Goal: Transaction & Acquisition: Book appointment/travel/reservation

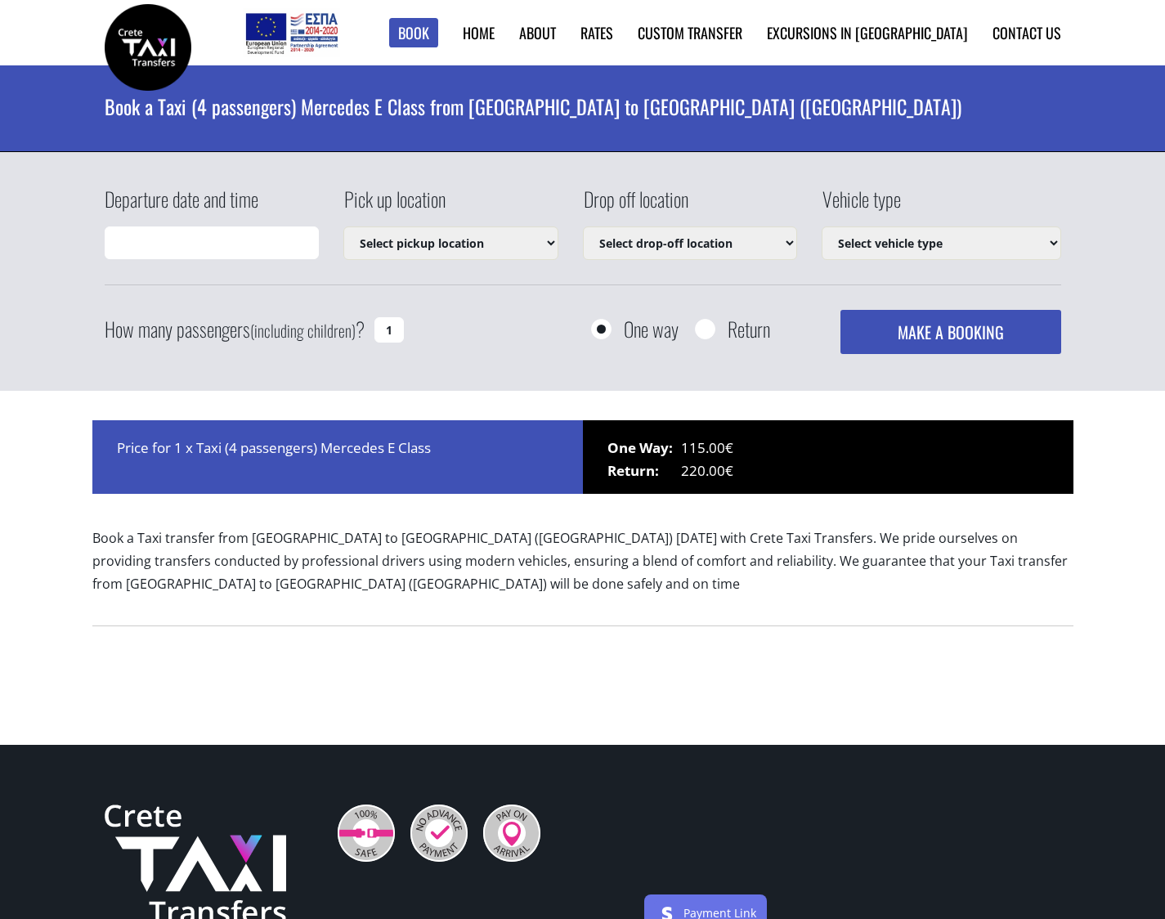
type input "[DATE] 02:51"
select select "540"
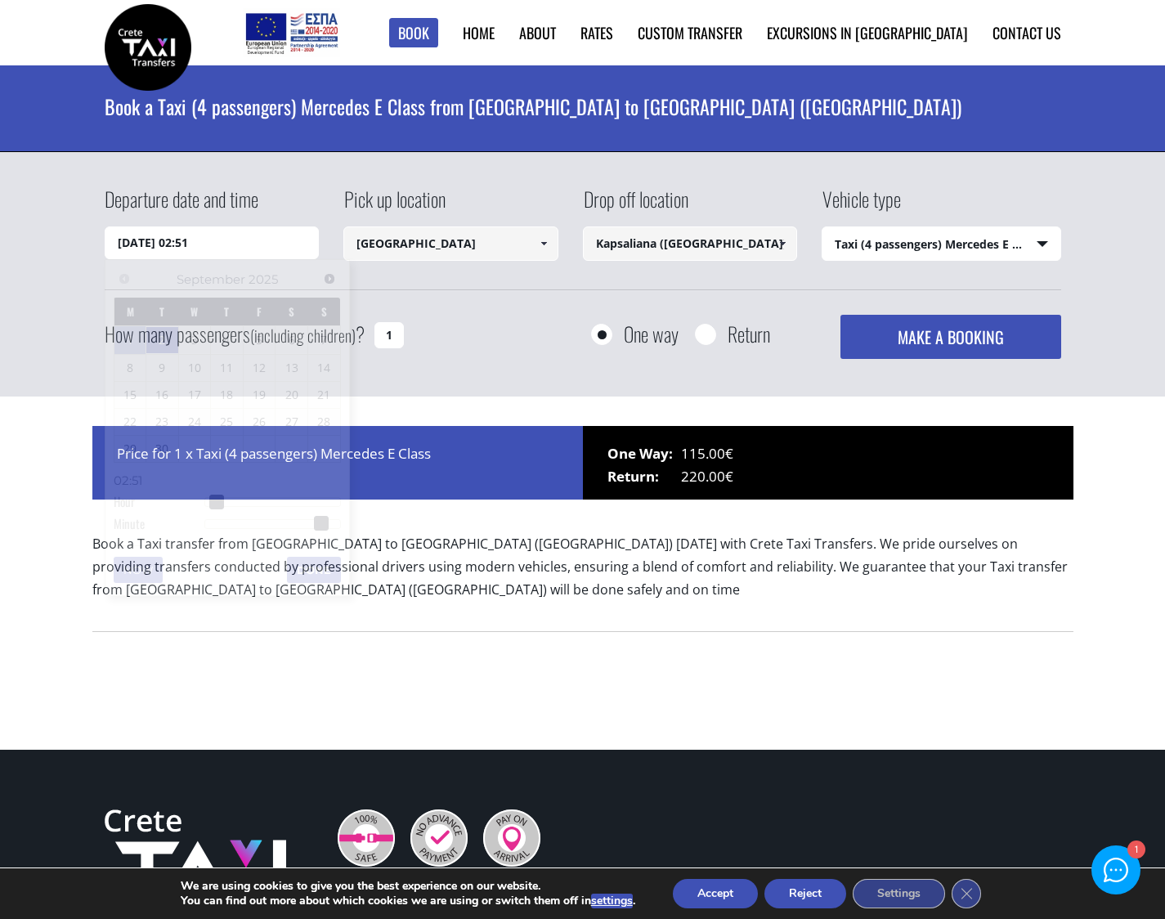
click at [167, 248] on input "[DATE] 02:51" at bounding box center [212, 242] width 215 height 33
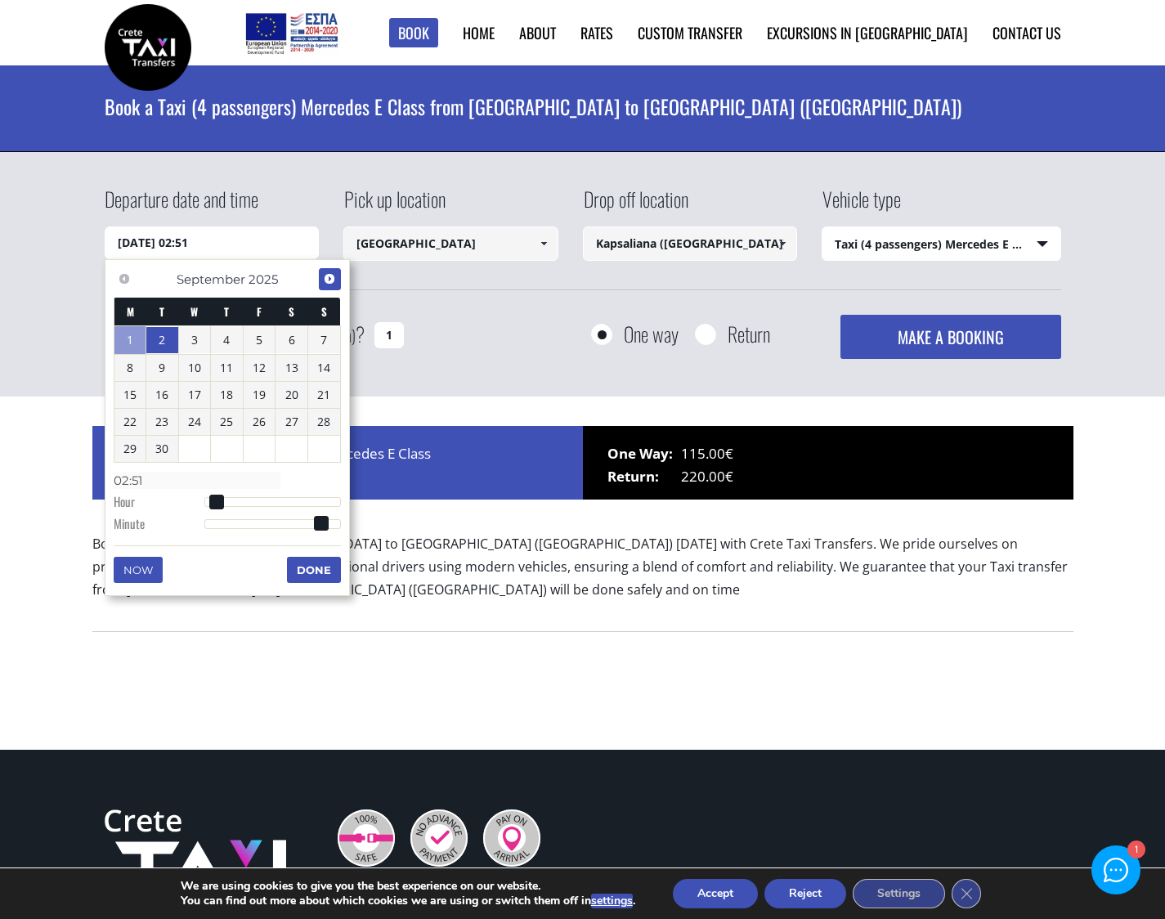
click at [332, 279] on span "Next" at bounding box center [329, 278] width 13 height 13
click at [265, 372] on link "10" at bounding box center [260, 366] width 32 height 26
type input "[DATE] 00:00"
click at [917, 243] on select "Select vehicle type Taxi (4 passengers) Mercedes E Class Mini Van (7 passengers…" at bounding box center [941, 244] width 238 height 34
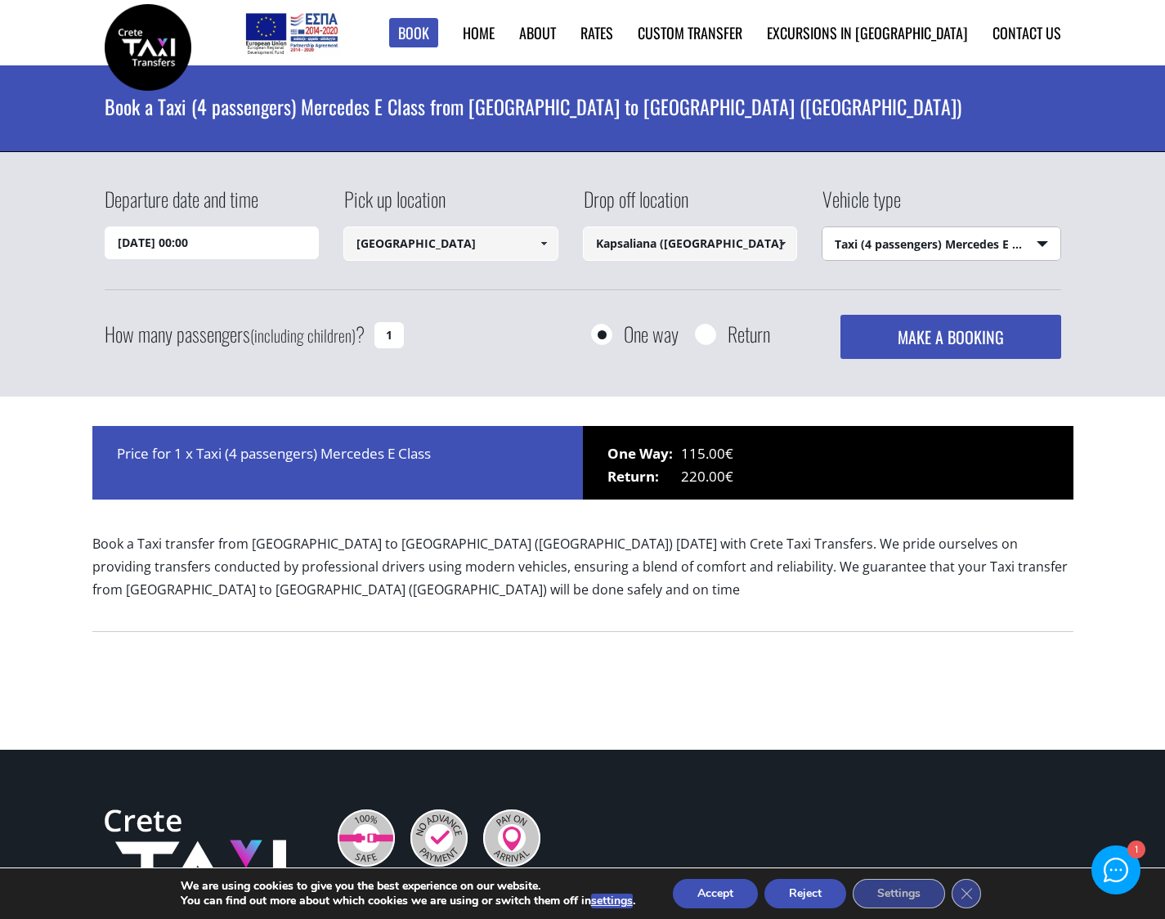
click at [707, 337] on input "Return" at bounding box center [705, 335] width 20 height 20
radio input "true"
type input "Kapsaliana ([GEOGRAPHIC_DATA])"
type input "[GEOGRAPHIC_DATA]"
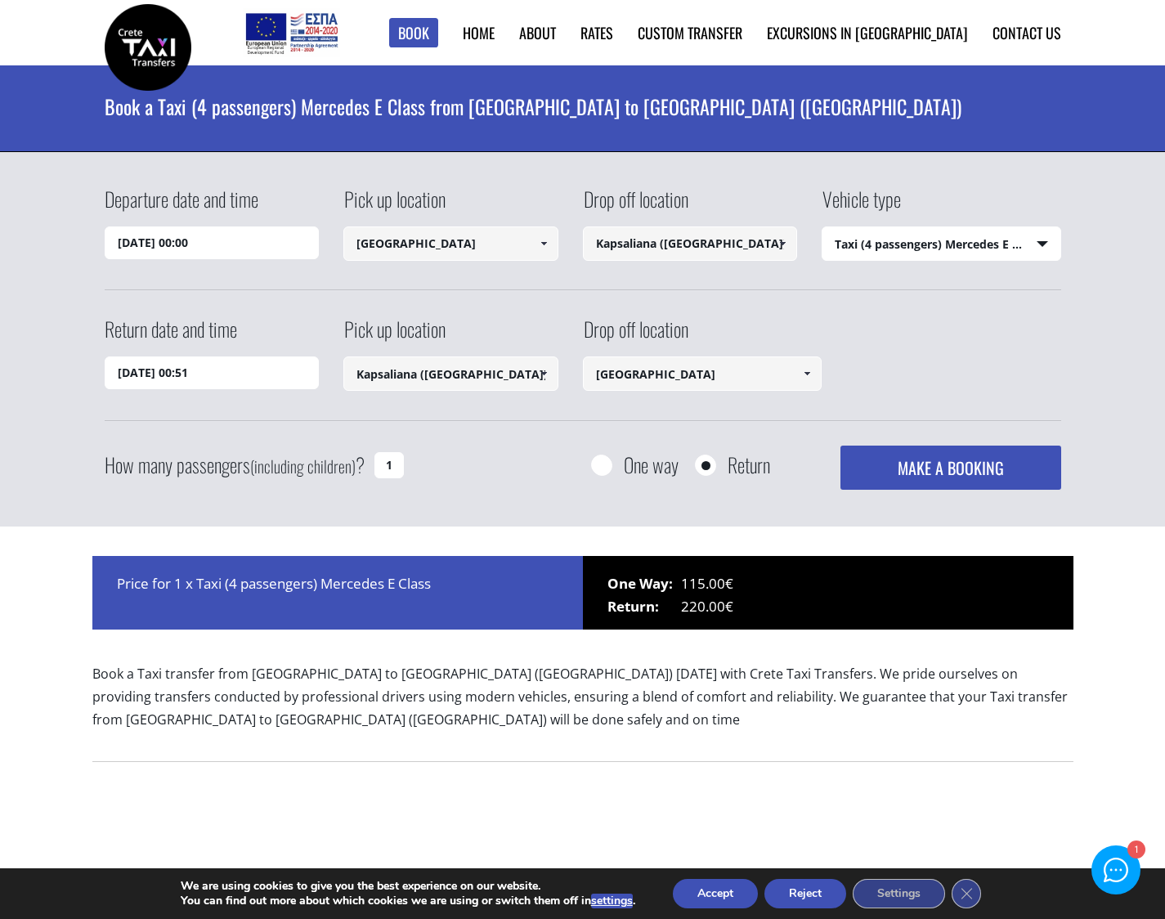
click at [193, 377] on input "[DATE] 00:51" at bounding box center [212, 372] width 215 height 33
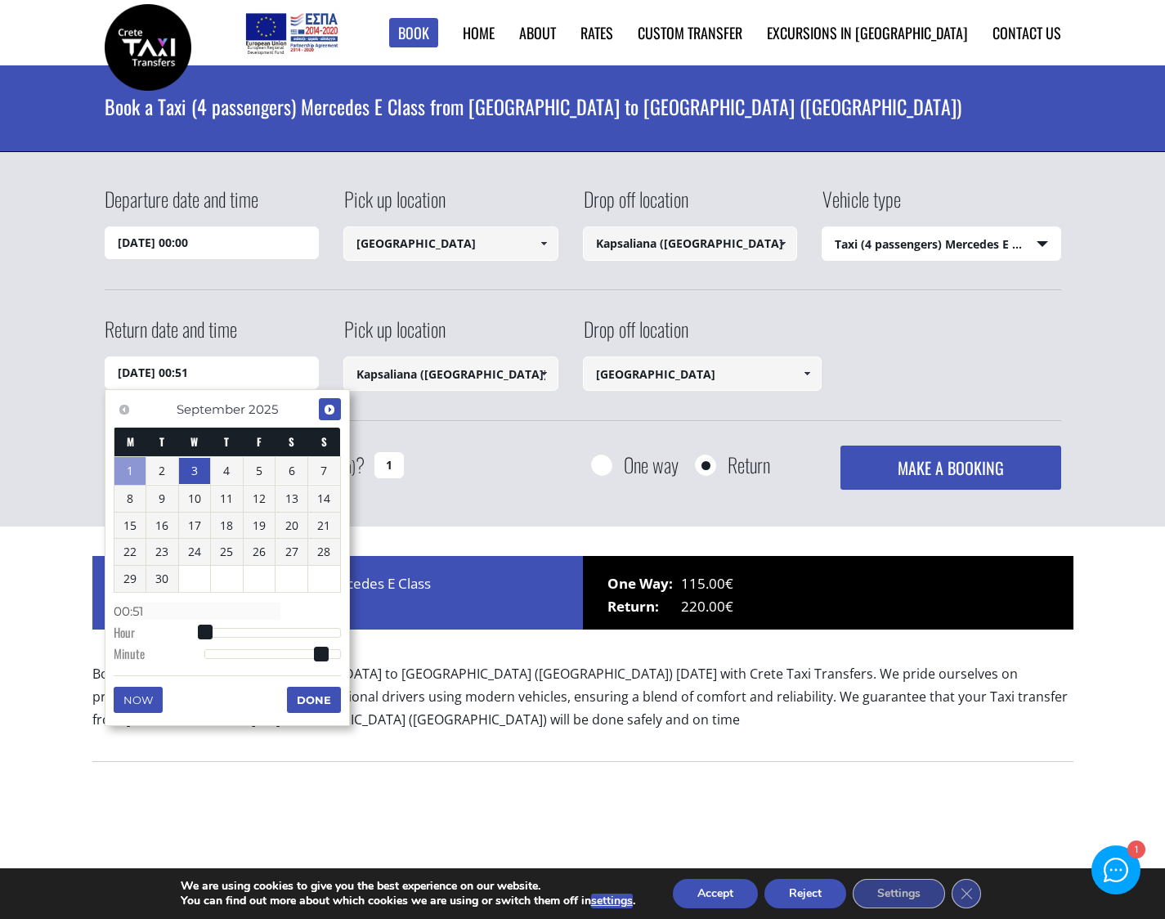
click at [323, 409] on span "Next" at bounding box center [329, 409] width 13 height 13
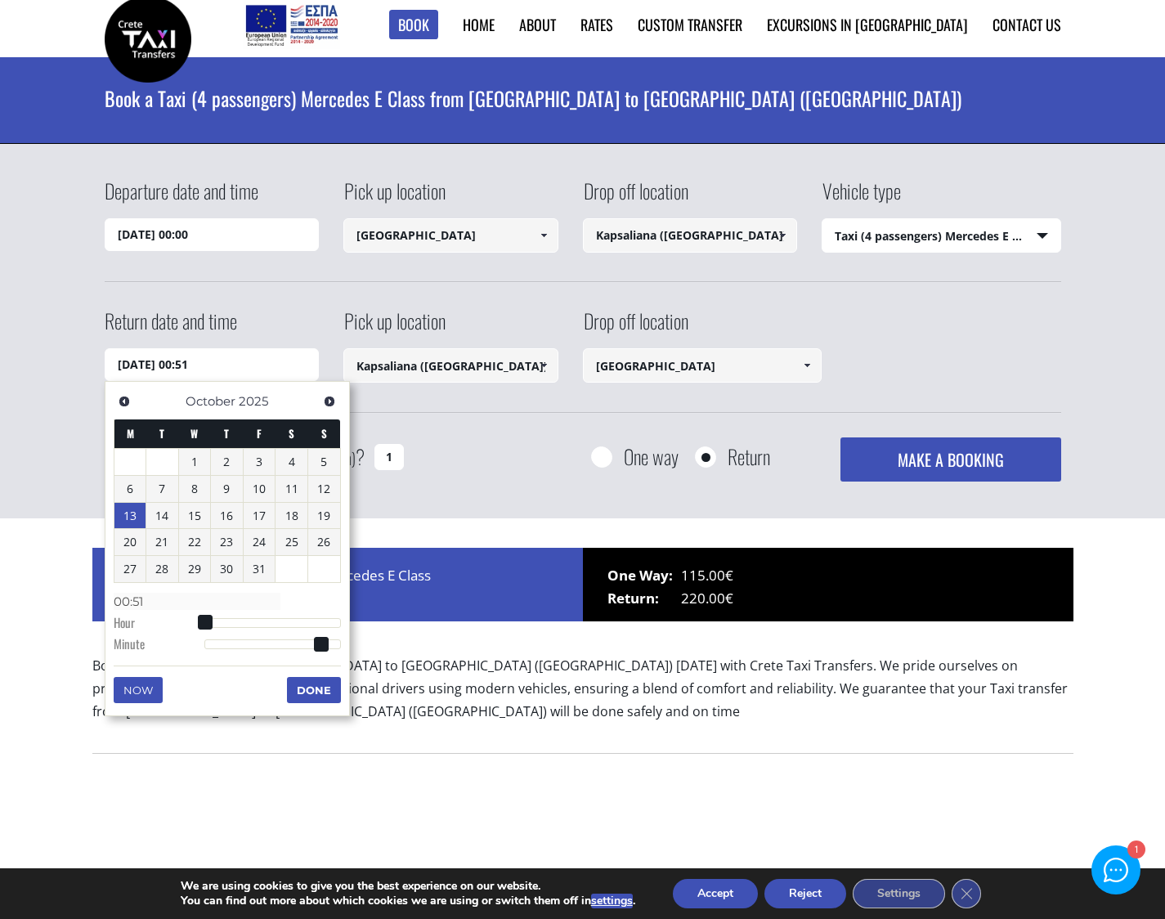
click at [136, 521] on link "13" at bounding box center [130, 516] width 32 height 26
click at [781, 418] on div "Departure date and time [DATE] 00:00 Pick up location [GEOGRAPHIC_DATA] Select …" at bounding box center [583, 329] width 956 height 305
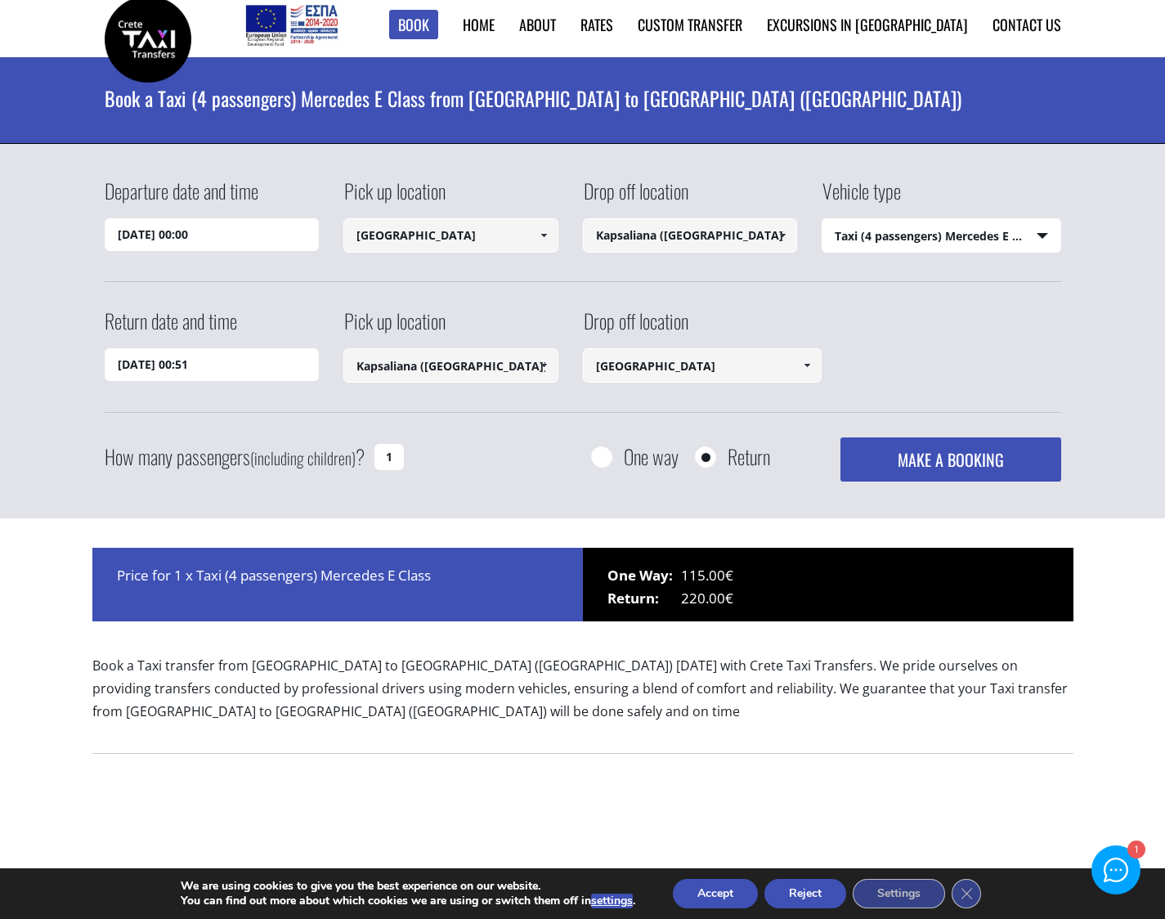
click at [218, 367] on input "[DATE] 00:51" at bounding box center [212, 364] width 215 height 33
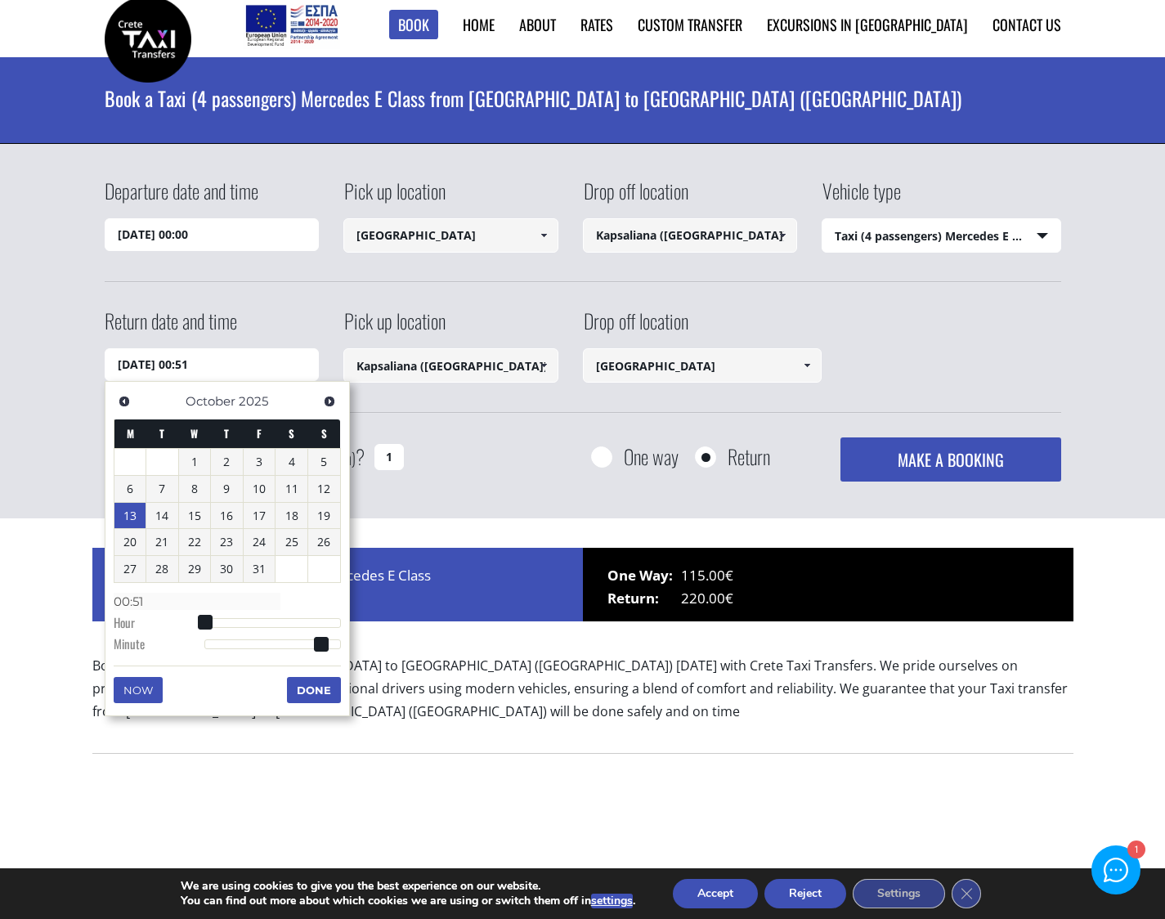
type input "[DATE] 01:51"
type input "01:51"
type input "[DATE] 02:51"
type input "02:51"
type input "[DATE] 03:51"
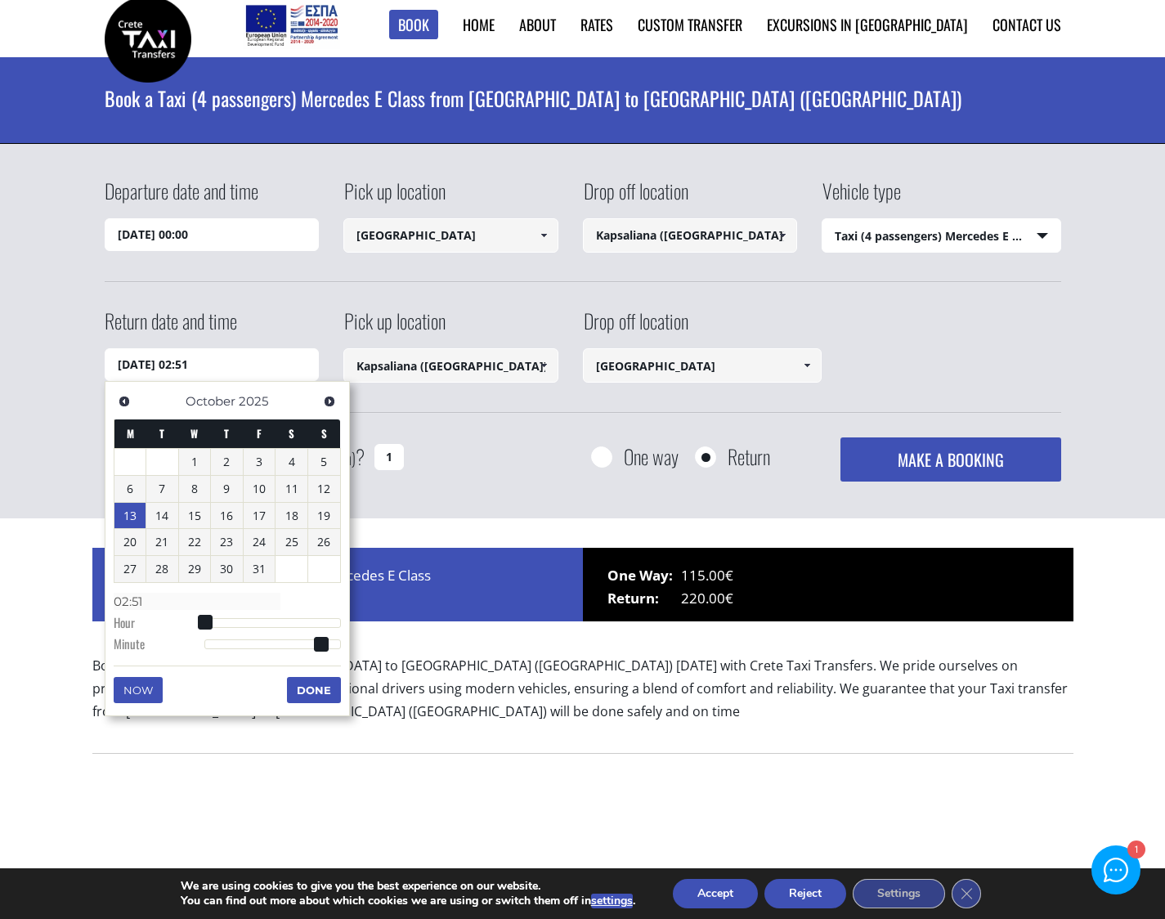
type input "03:51"
type input "[DATE] 04:51"
type input "04:51"
type input "[DATE] 05:51"
type input "05:51"
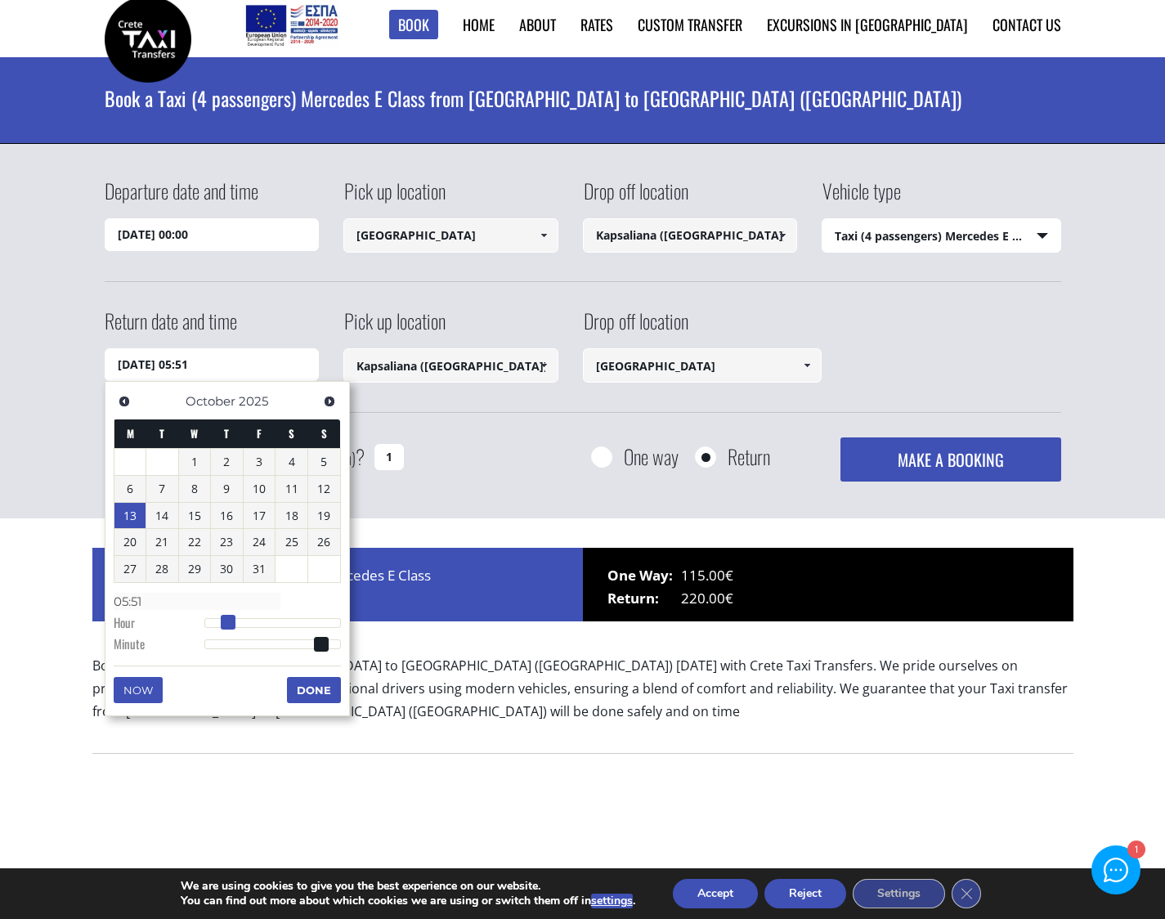
type input "[DATE] 06:51"
type input "06:51"
type input "[DATE] 07:51"
type input "07:51"
type input "[DATE] 08:51"
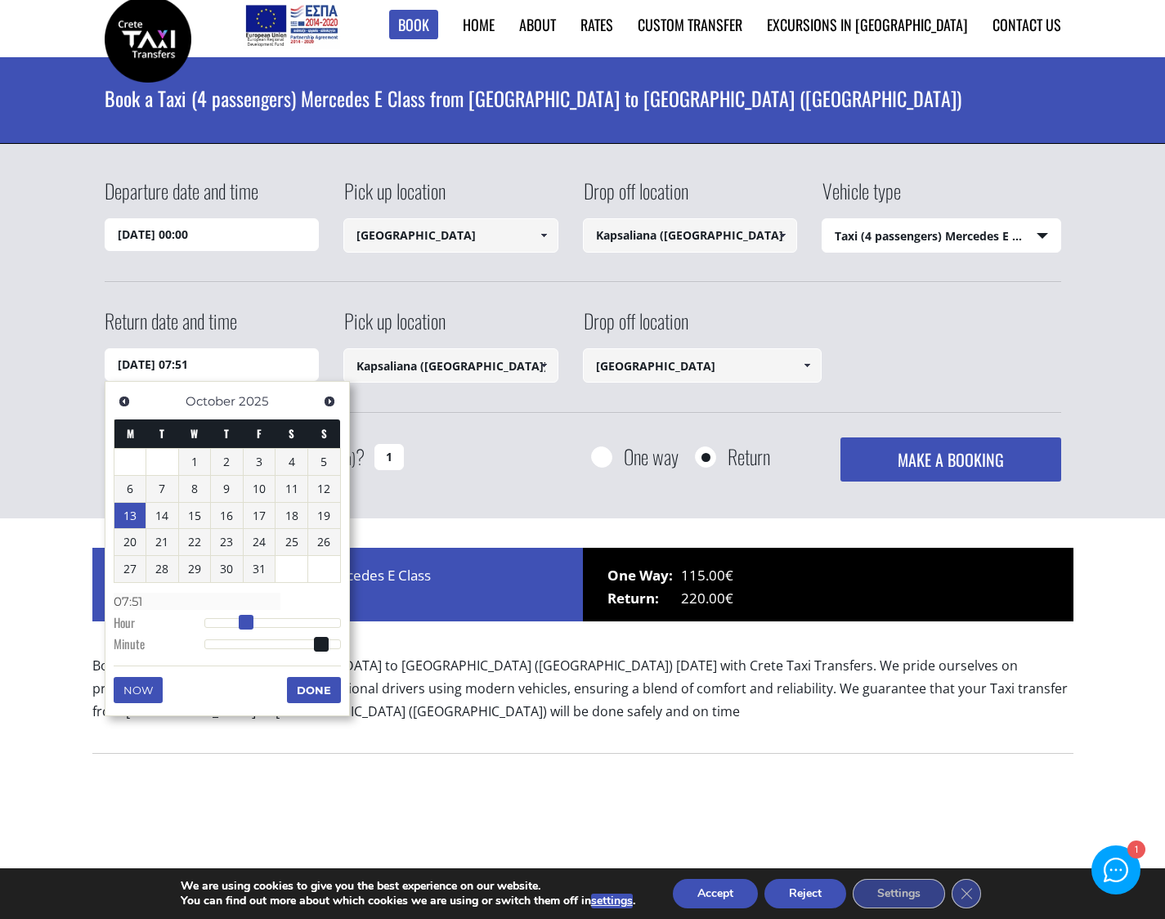
type input "08:51"
type input "[DATE] 09:51"
type input "09:51"
type input "[DATE] 10:51"
type input "10:51"
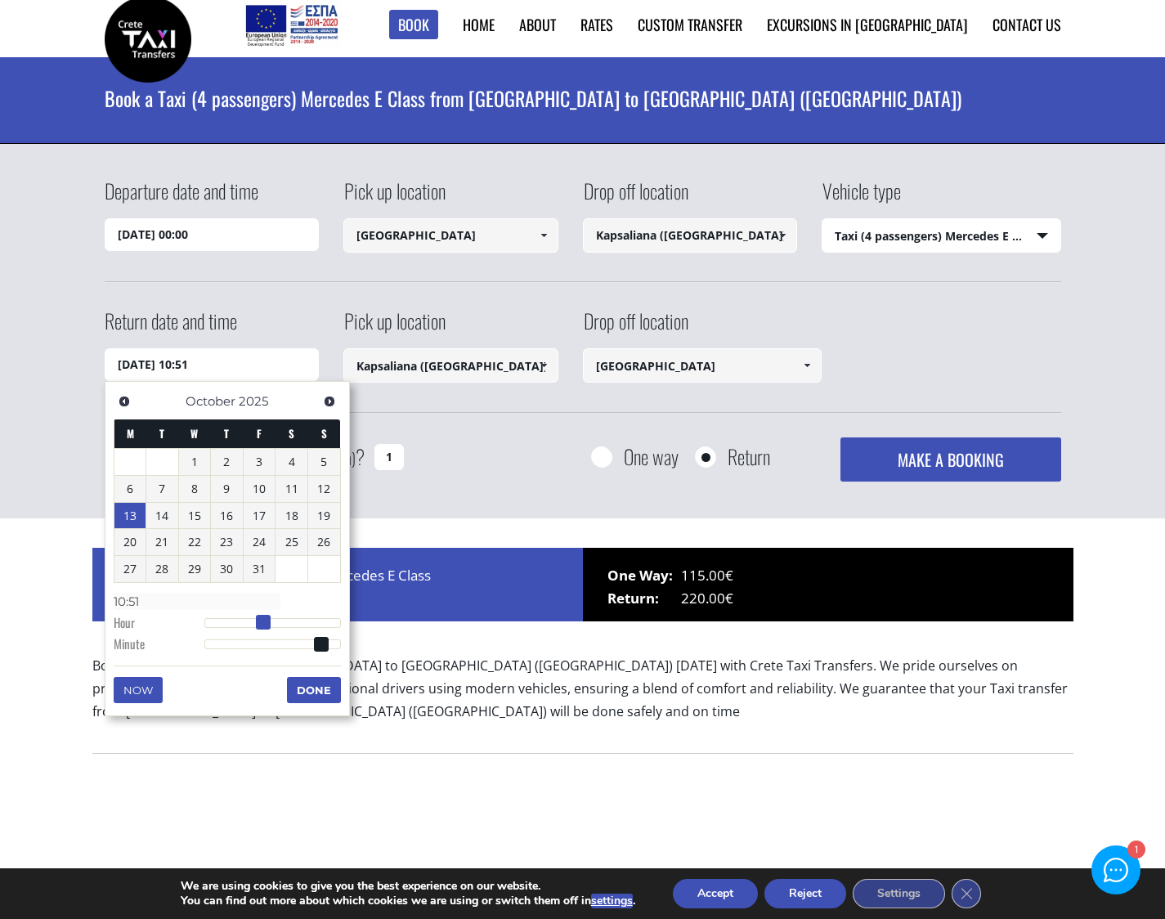
type input "[DATE] 11:51"
type input "11:51"
type input "[DATE] 12:51"
type input "12:51"
type input "[DATE] 13:51"
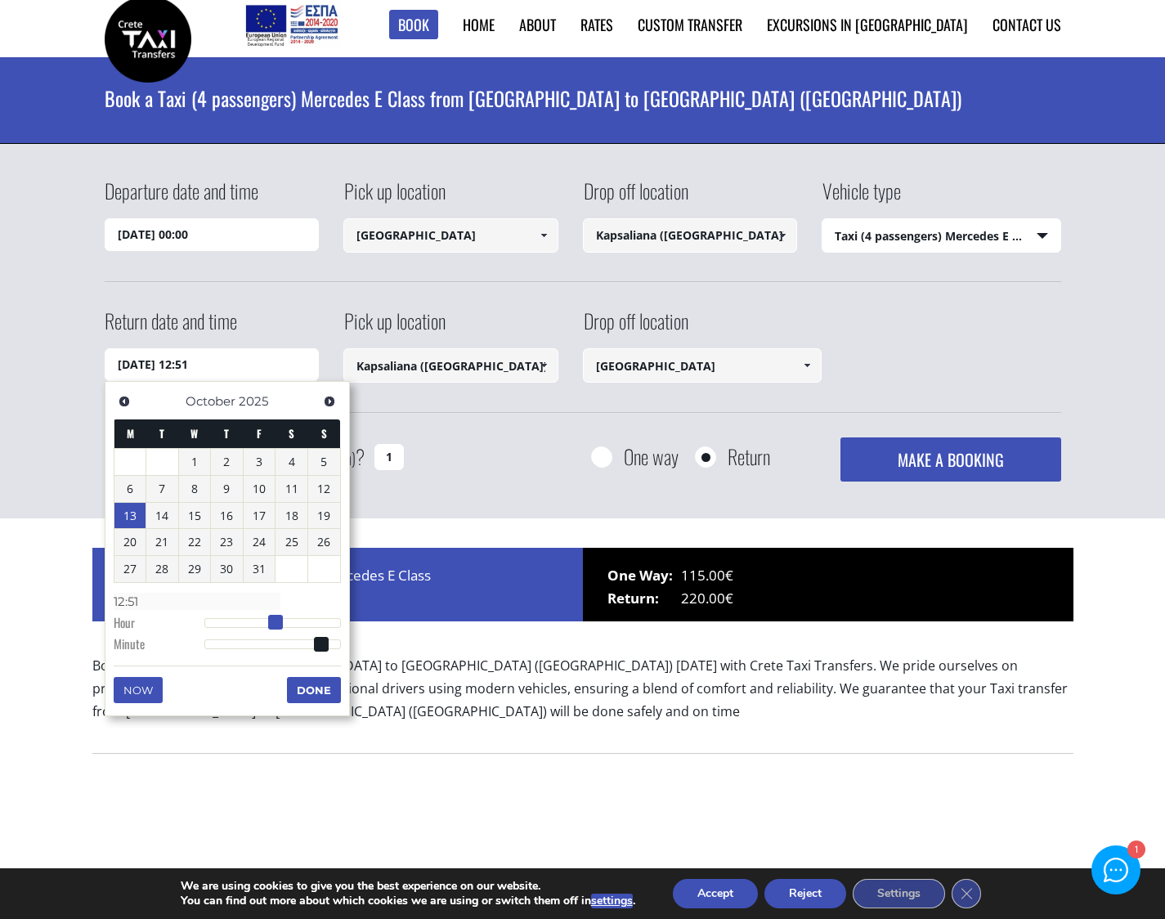
type input "13:51"
type input "[DATE] 14:51"
type input "14:51"
type input "[DATE] 15:51"
type input "15:51"
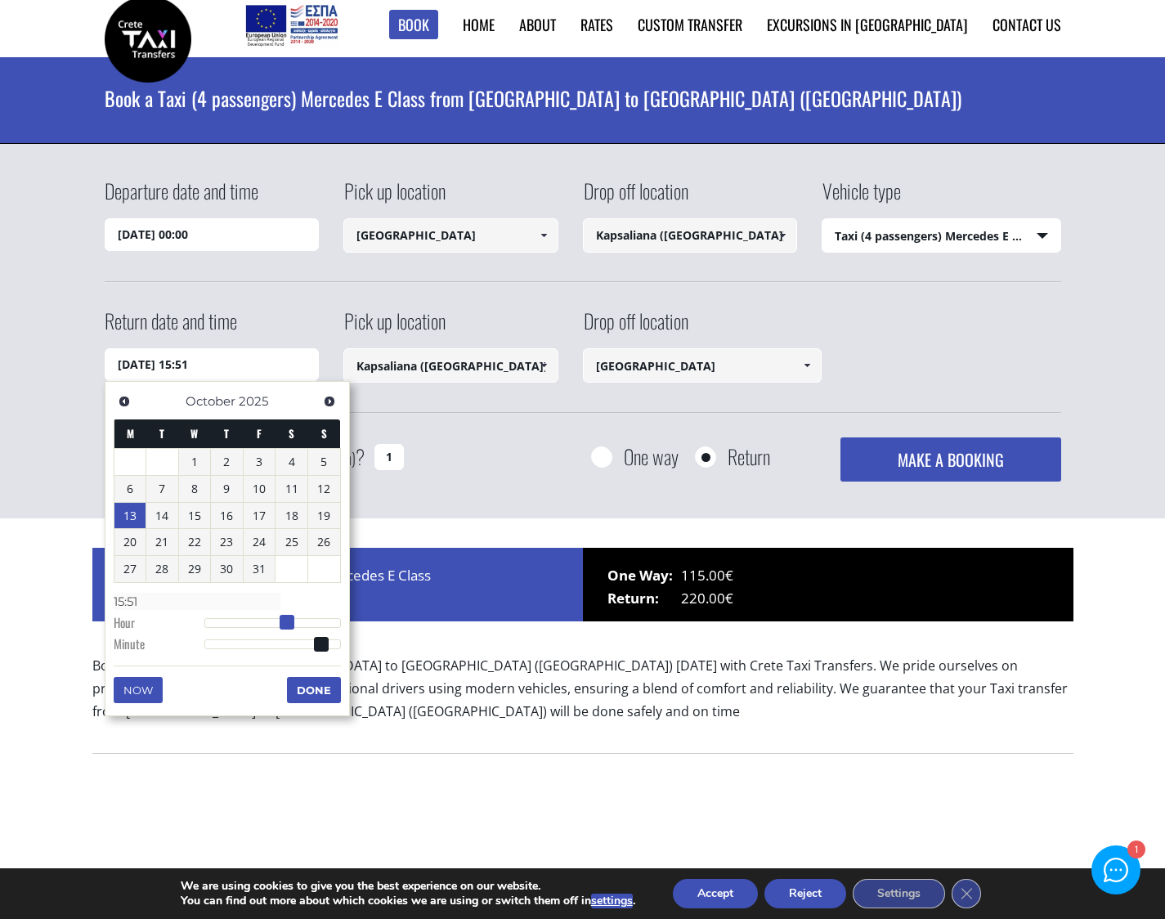
type input "[DATE] 16:51"
type input "16:51"
type input "[DATE] 15:51"
type input "15:51"
type input "[DATE] 14:51"
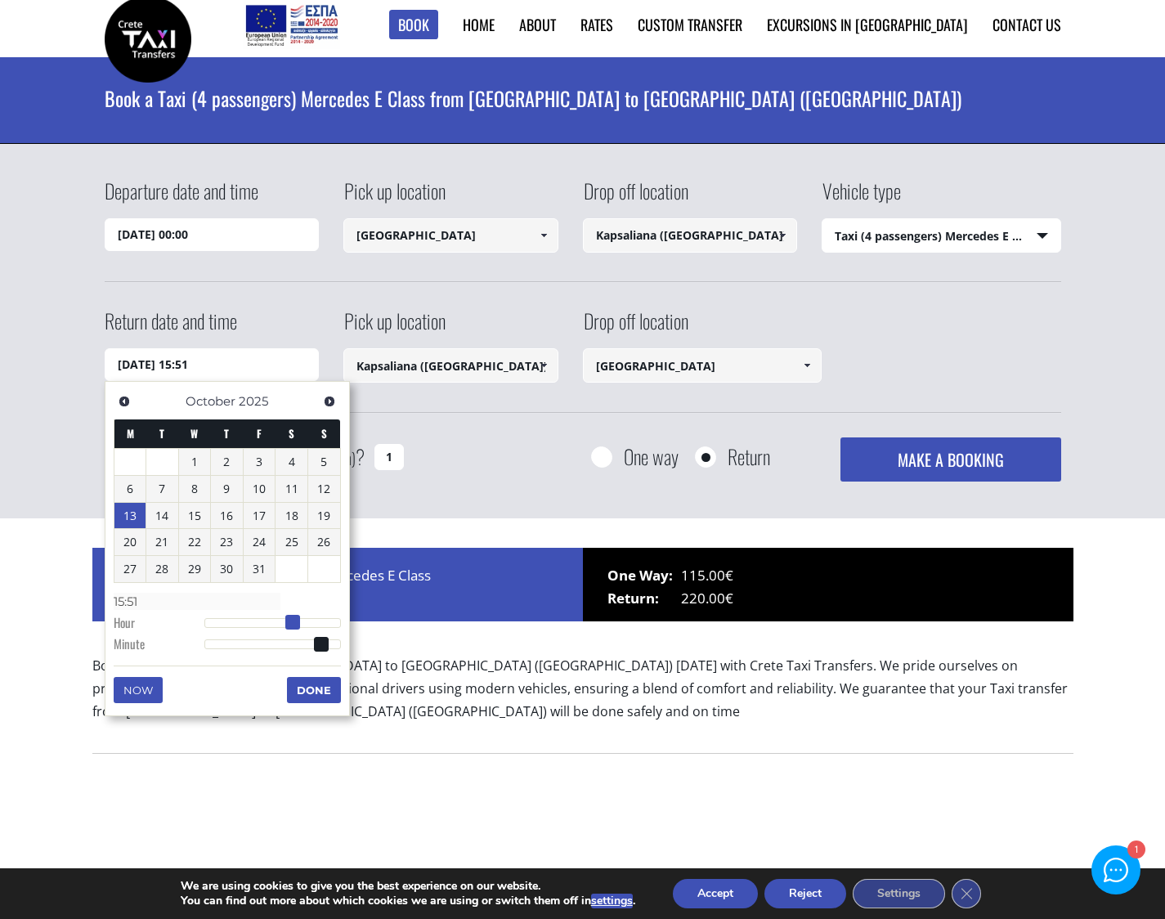
type input "14:51"
type input "[DATE] 15:51"
type input "15:51"
drag, startPoint x: 207, startPoint y: 620, endPoint x: 293, endPoint y: 624, distance: 86.7
click at [293, 624] on span at bounding box center [292, 622] width 15 height 15
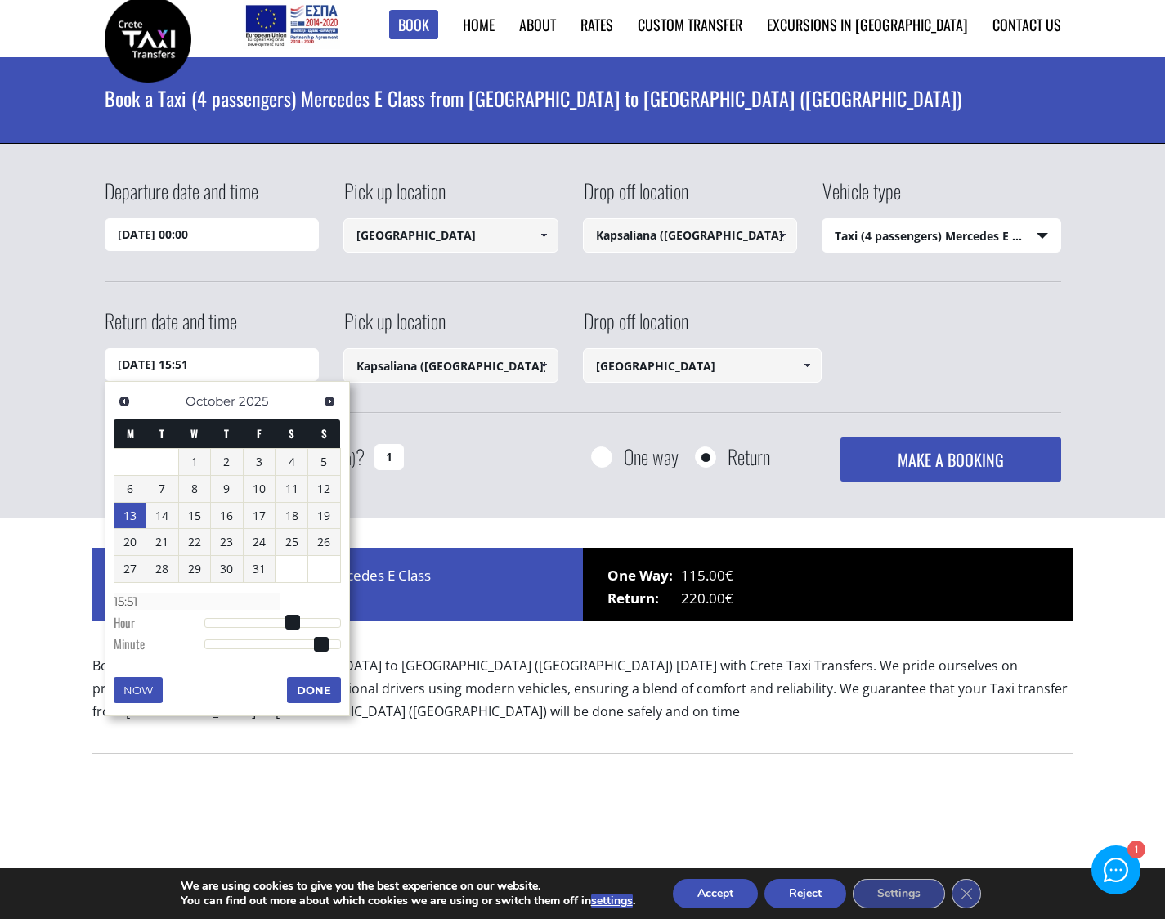
type input "[DATE] 15:50"
type input "15:50"
type input "[DATE] 15:49"
type input "15:49"
type input "[DATE] 15:48"
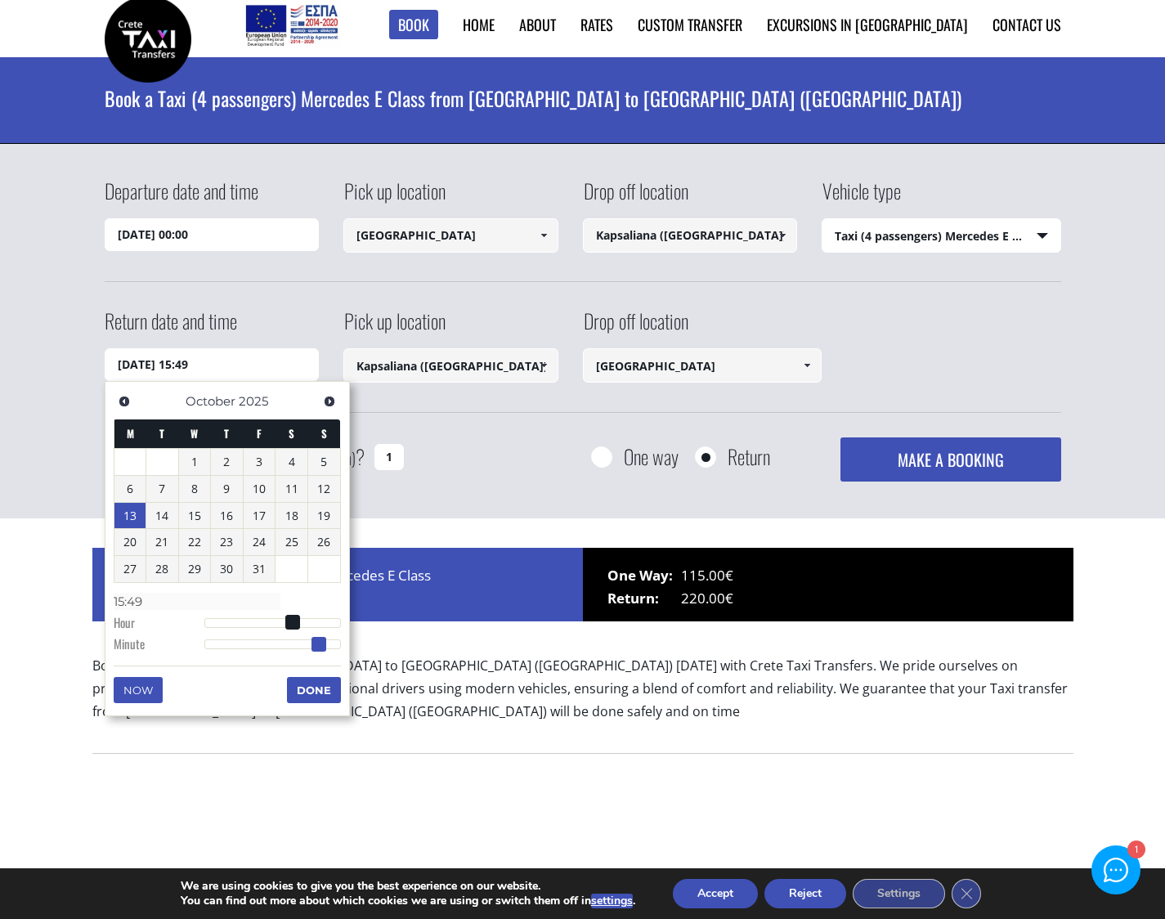
type input "15:48"
click at [308, 642] on span at bounding box center [314, 644] width 15 height 15
type input "[DATE] 16:48"
type input "16:48"
click at [299, 623] on span at bounding box center [298, 622] width 15 height 15
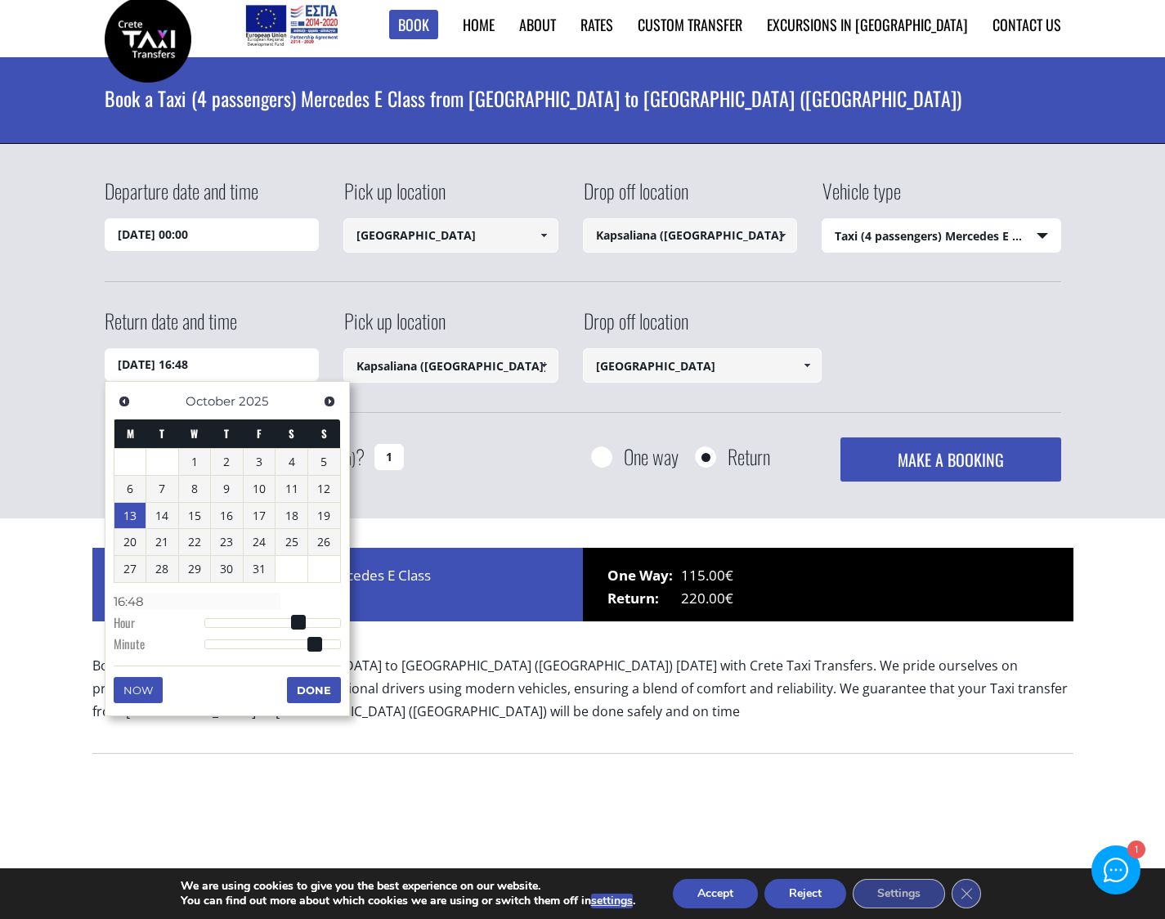
type input "[DATE] 16:47"
type input "16:47"
type input "[DATE] 16:46"
type input "16:46"
type input "[DATE] 16:45"
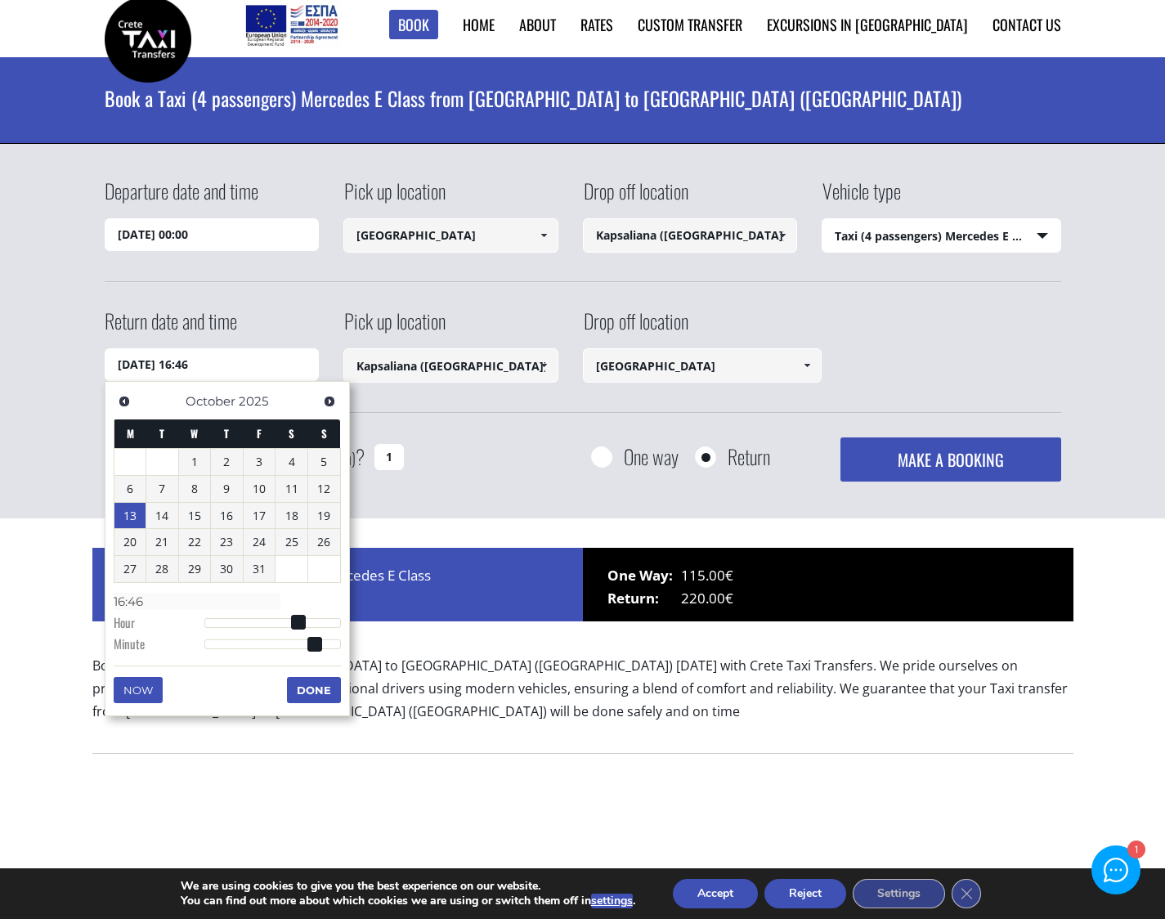
type input "16:45"
type input "[DATE] 16:44"
type input "16:44"
type input "[DATE] 16:43"
type input "16:43"
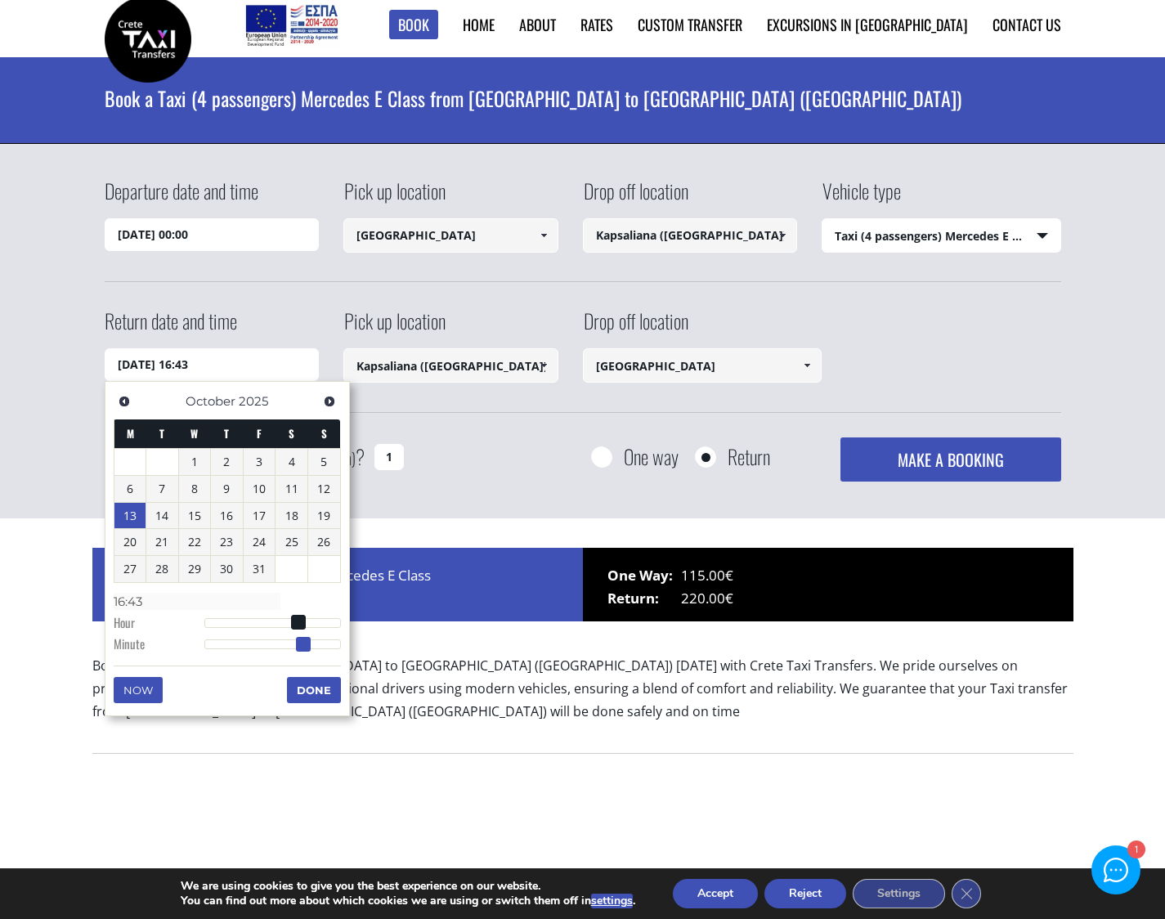
type input "[DATE] 16:42"
type input "16:42"
type input "[DATE] 16:41"
type input "16:41"
type input "[DATE] 16:40"
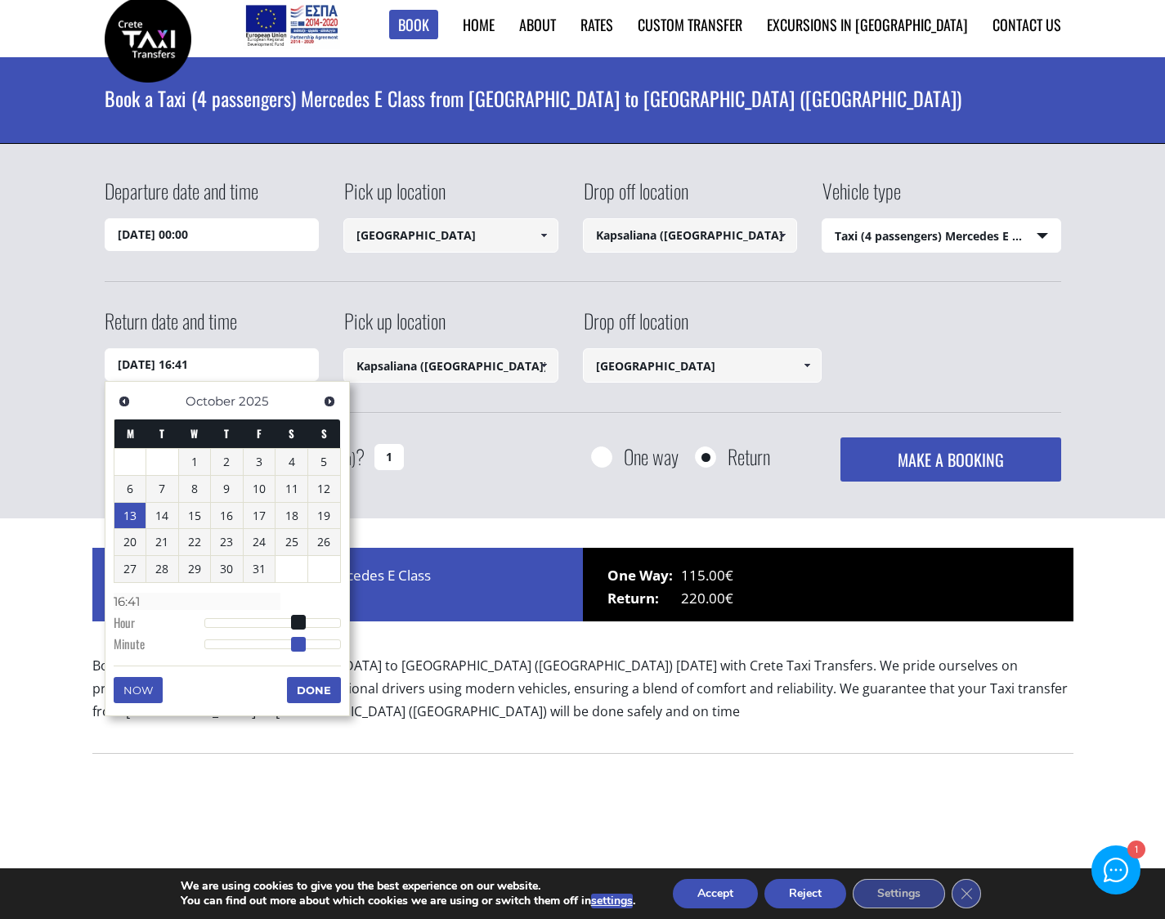
type input "16:40"
type input "[DATE] 16:39"
type input "16:39"
type input "[DATE] 16:38"
type input "16:38"
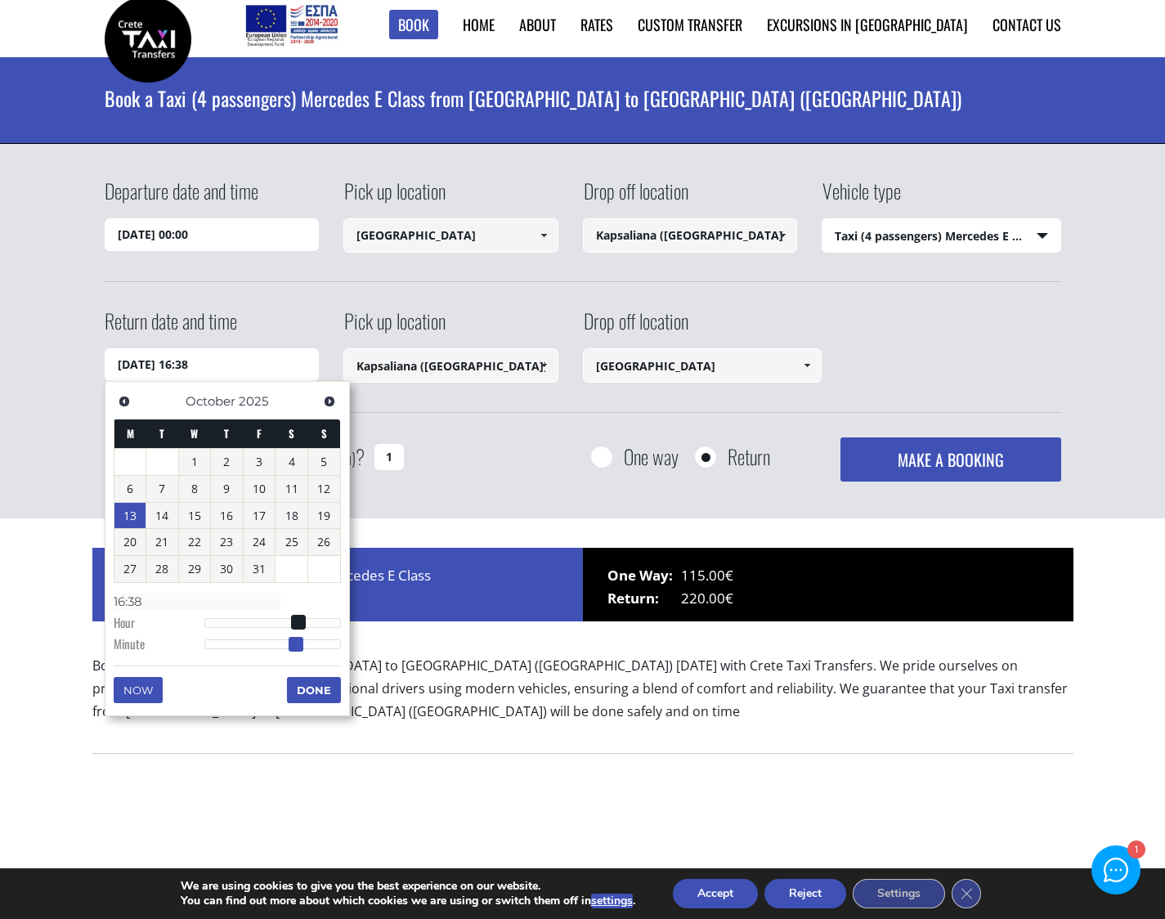
type input "[DATE] 16:37"
type input "16:37"
type input "[DATE] 16:36"
type input "16:36"
type input "[DATE] 16:35"
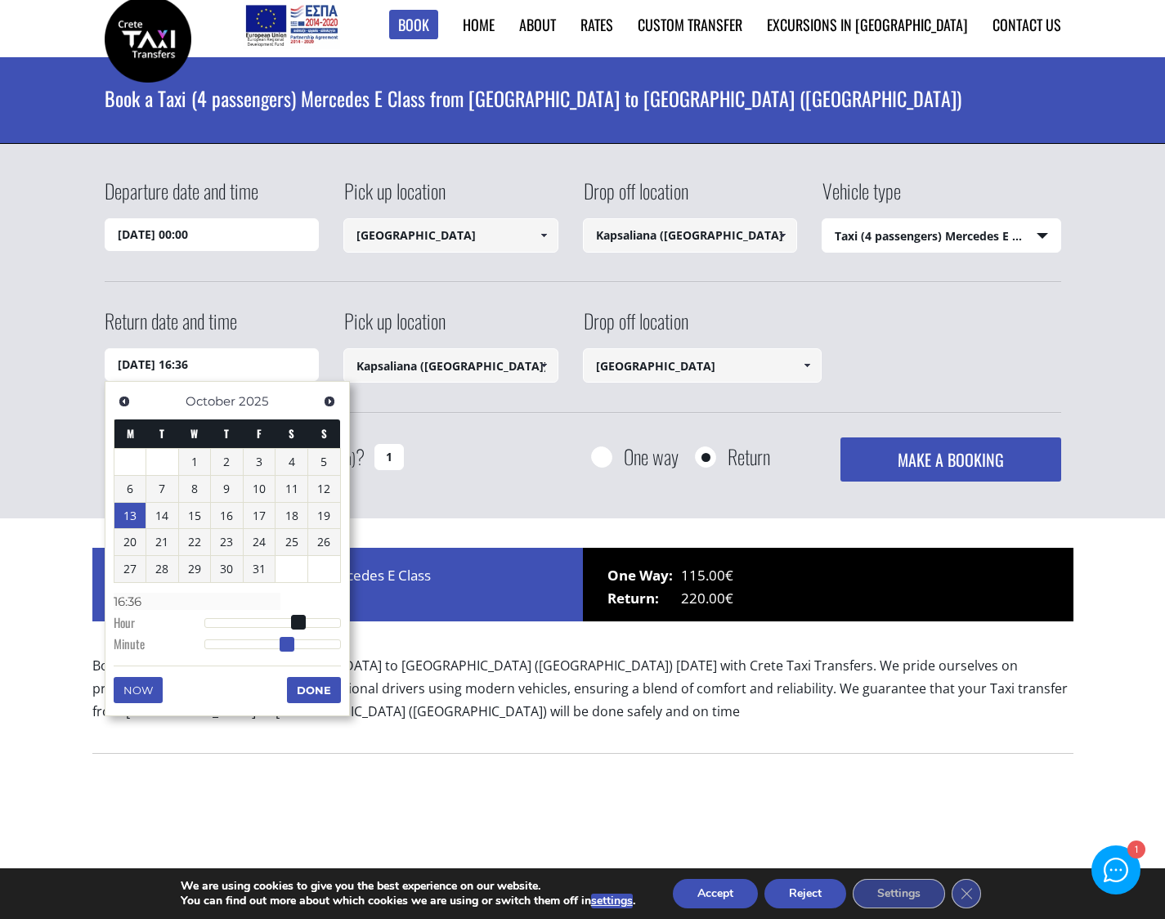
type input "16:35"
type input "[DATE] 16:34"
type input "16:34"
type input "[DATE] 16:33"
type input "16:33"
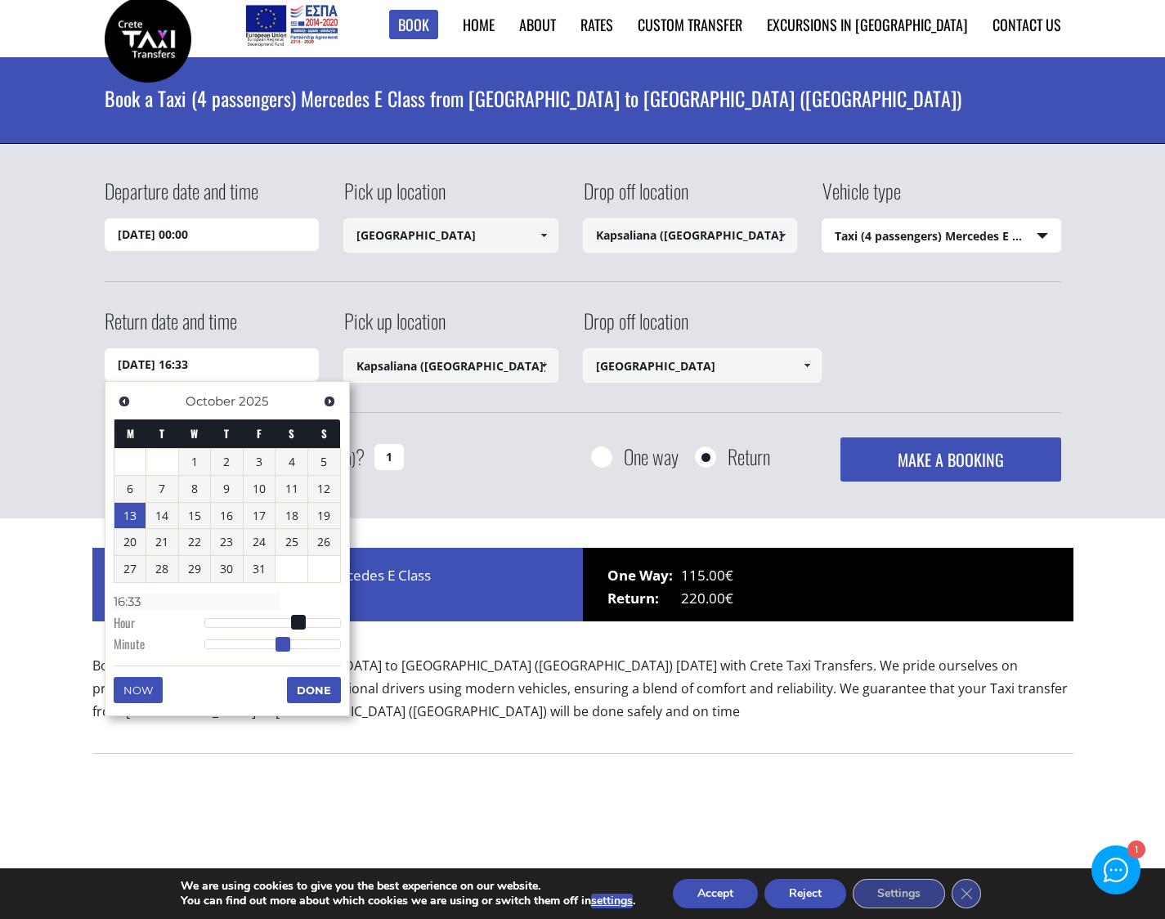
type input "[DATE] 16:32"
type input "16:32"
type input "[DATE] 16:31"
type input "16:31"
type input "[DATE] 16:30"
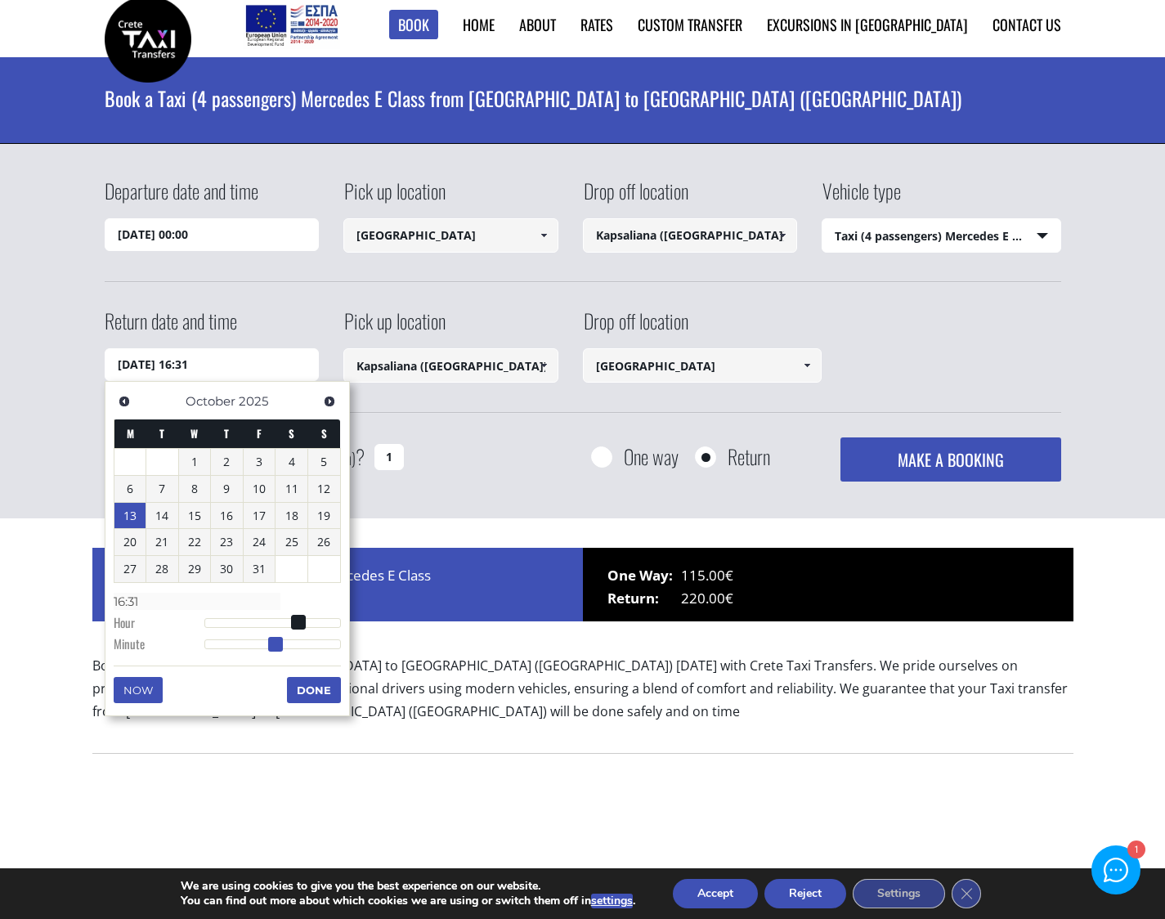
type input "16:30"
type input "[DATE] 16:29"
type input "16:29"
type input "[DATE] 16:28"
type input "16:28"
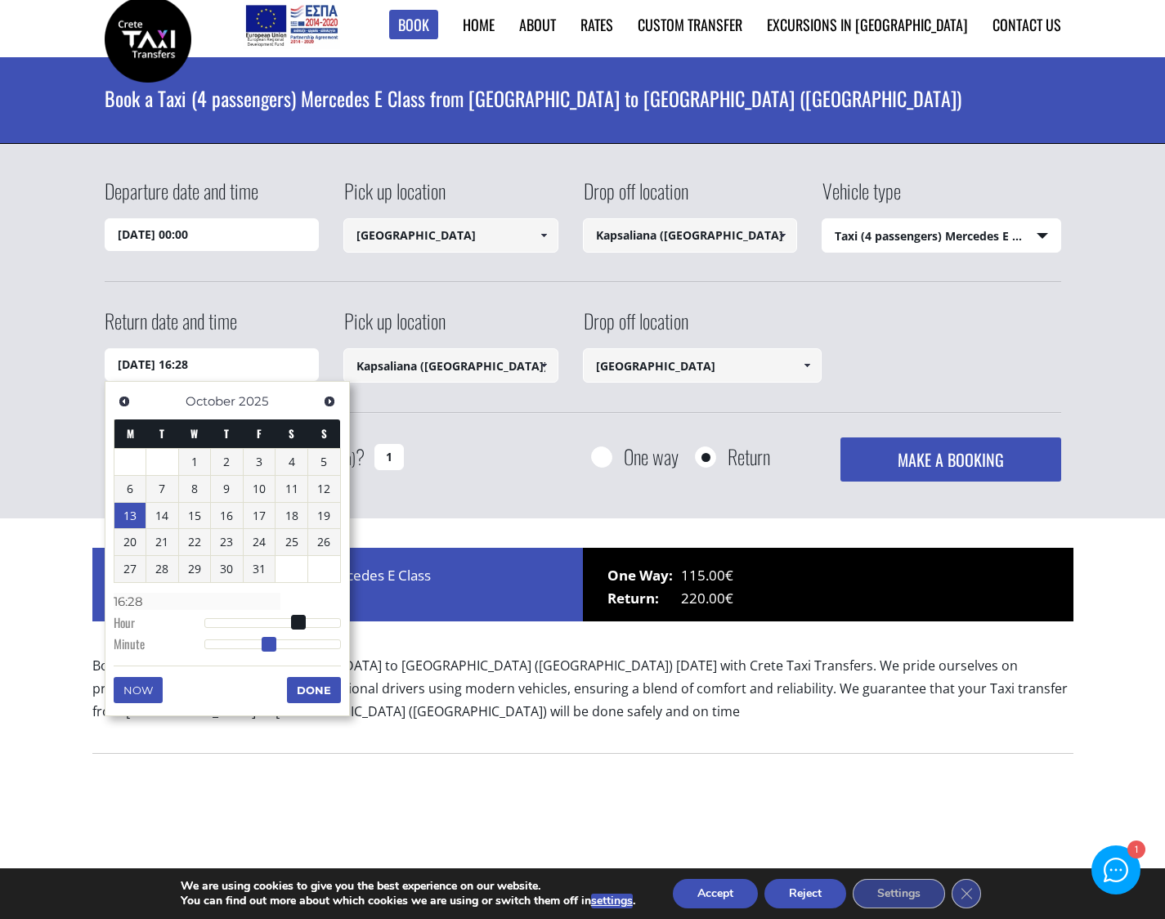
type input "[DATE] 16:29"
type input "16:29"
type input "[DATE] 16:30"
type input "16:30"
drag, startPoint x: 313, startPoint y: 642, endPoint x: 274, endPoint y: 642, distance: 39.2
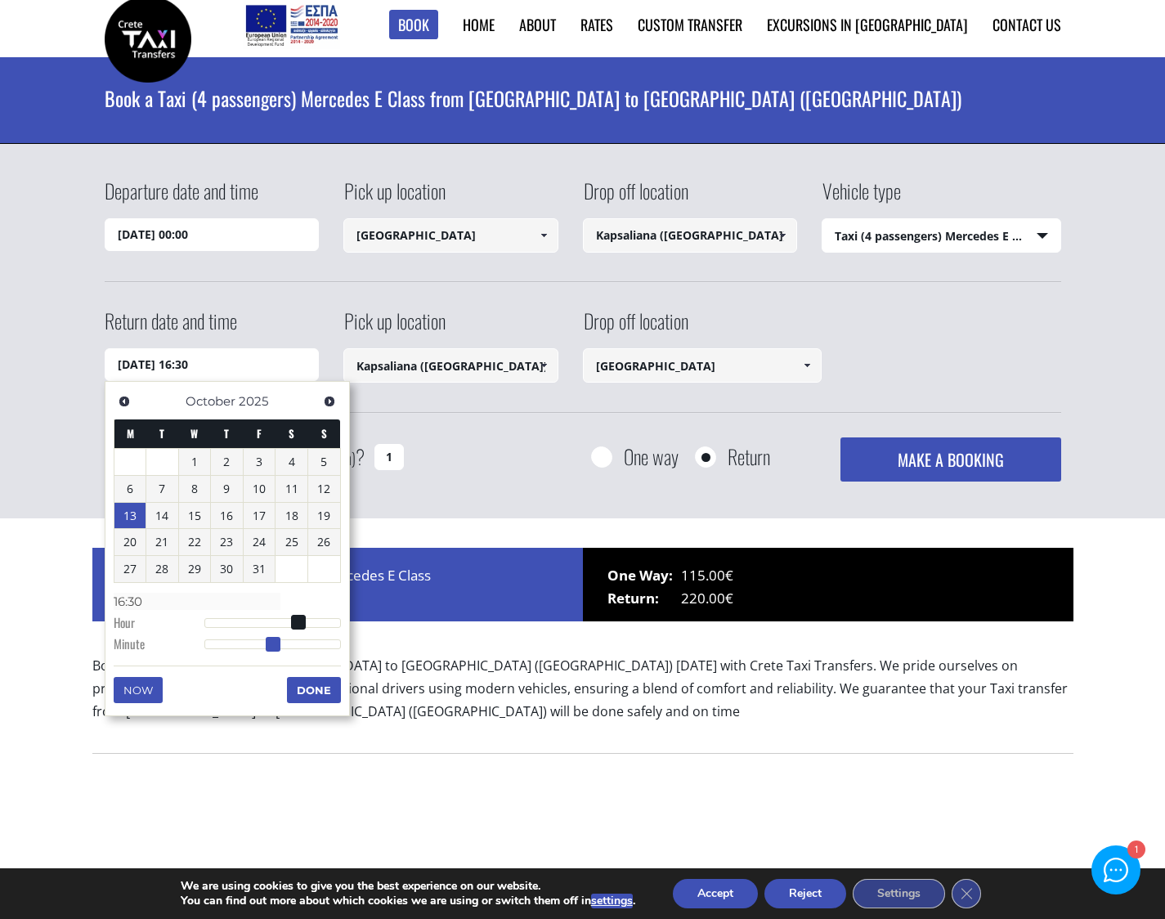
click at [274, 642] on span at bounding box center [273, 644] width 15 height 15
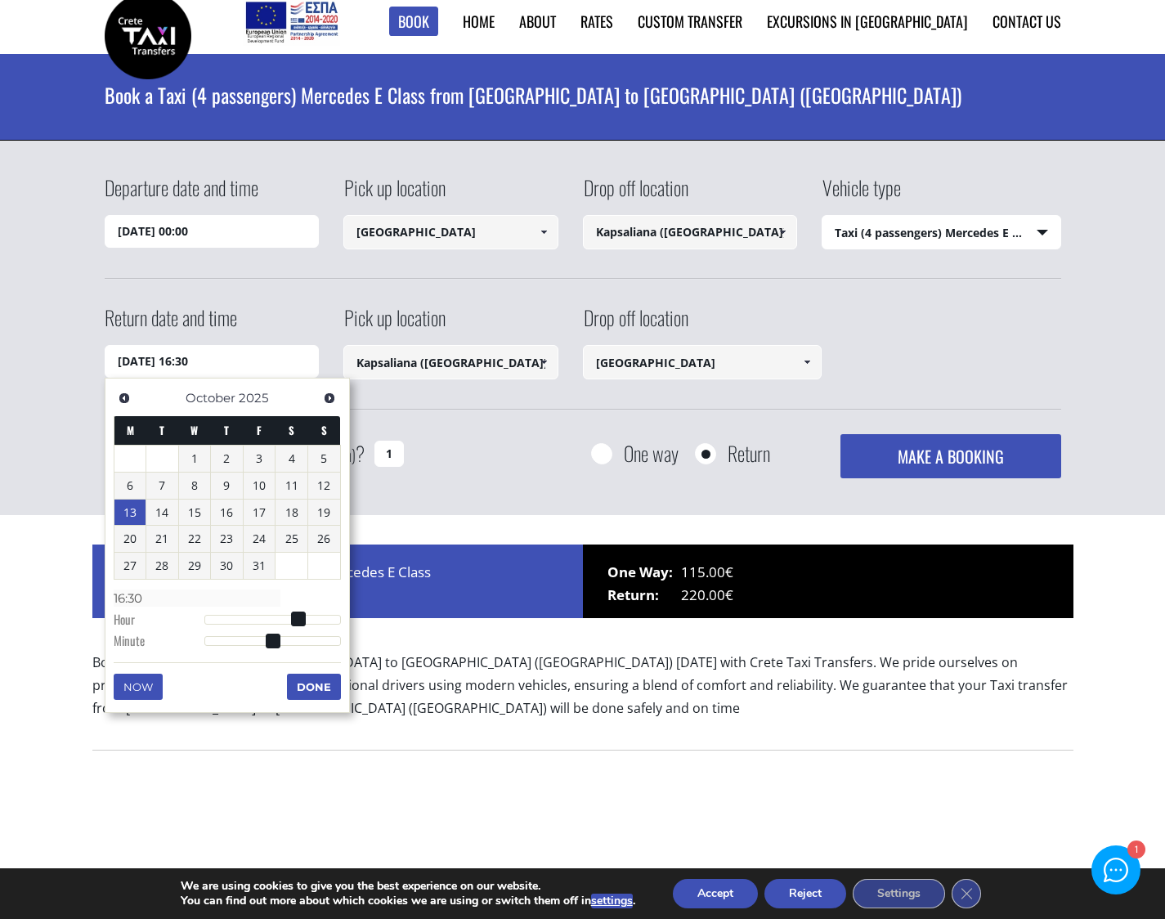
scroll to position [10, 0]
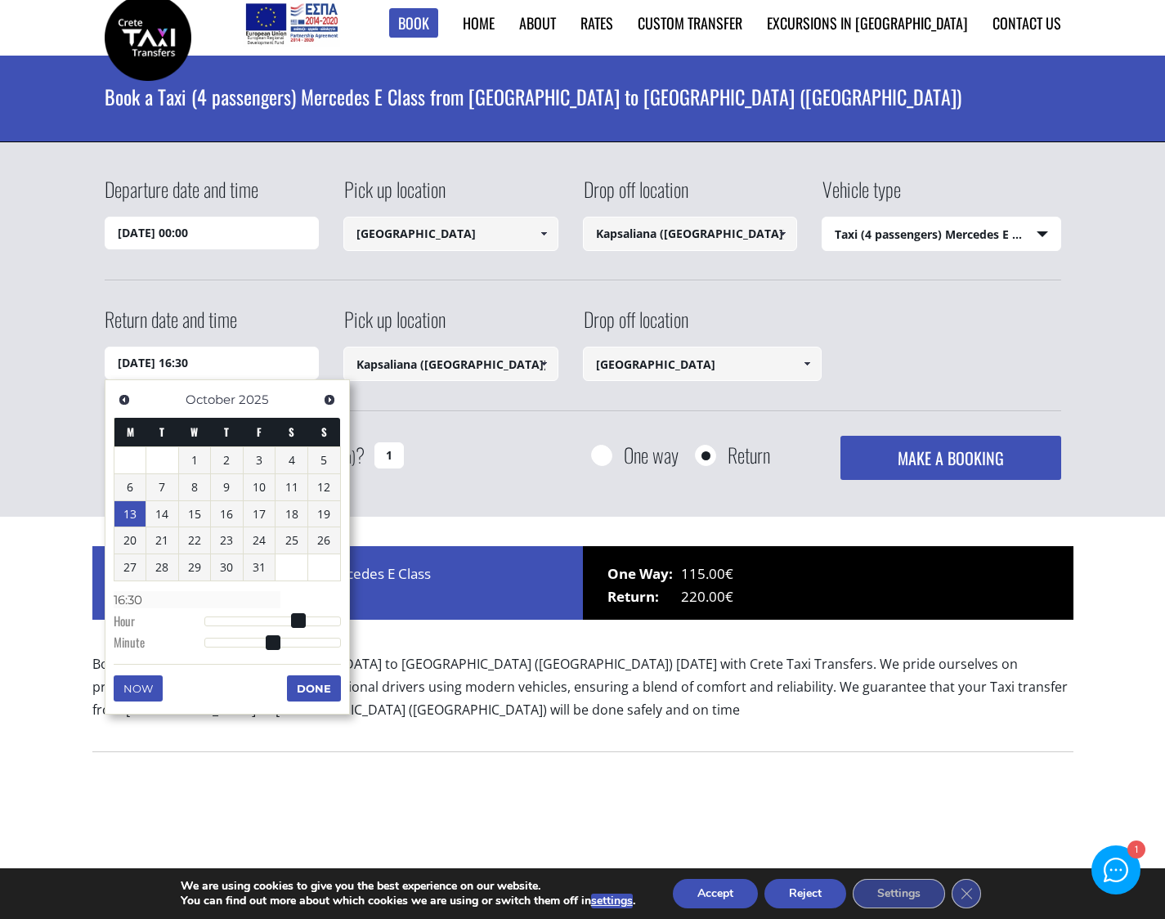
click at [320, 686] on button "Done" at bounding box center [314, 688] width 54 height 26
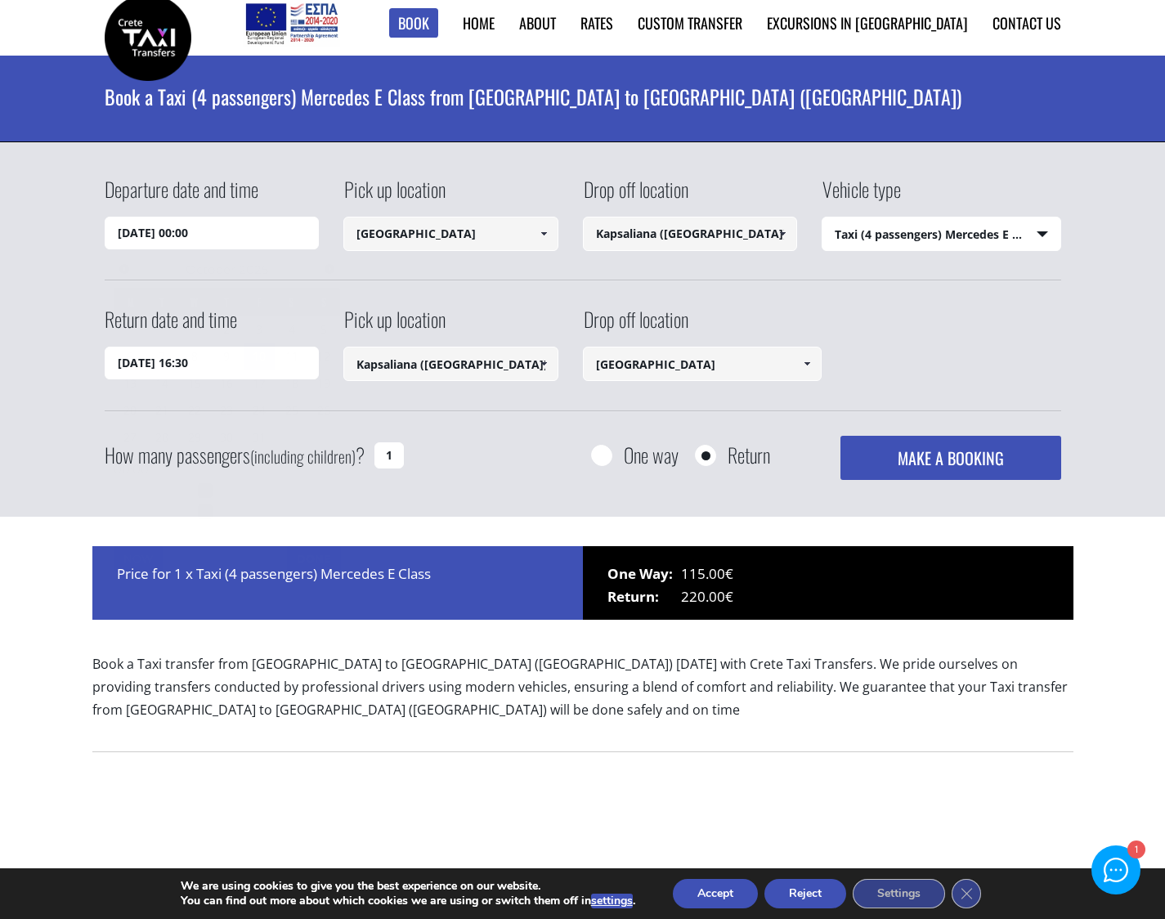
click at [258, 230] on input "[DATE] 00:00" at bounding box center [212, 233] width 215 height 33
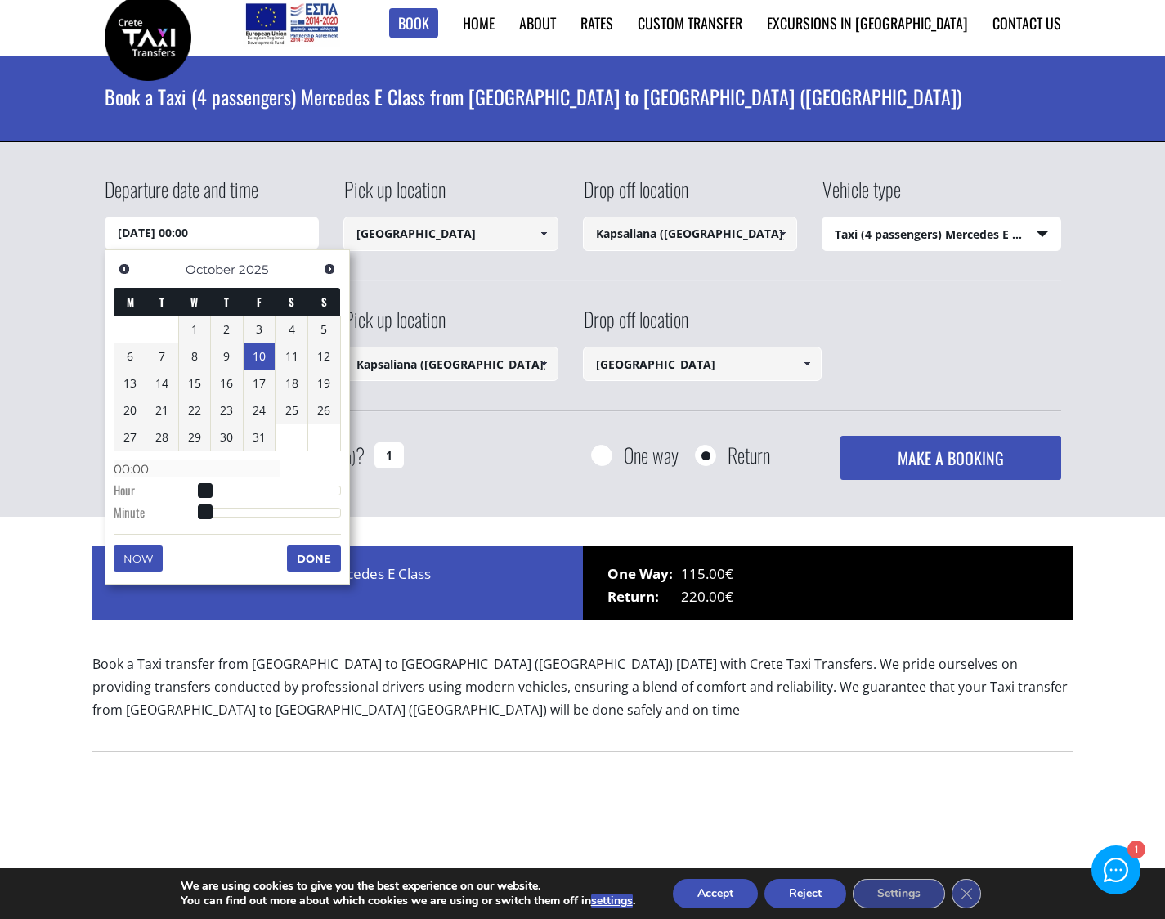
type input "[DATE] 01:00"
type input "01:00"
type input "[DATE] 02:00"
type input "02:00"
type input "[DATE] 03:00"
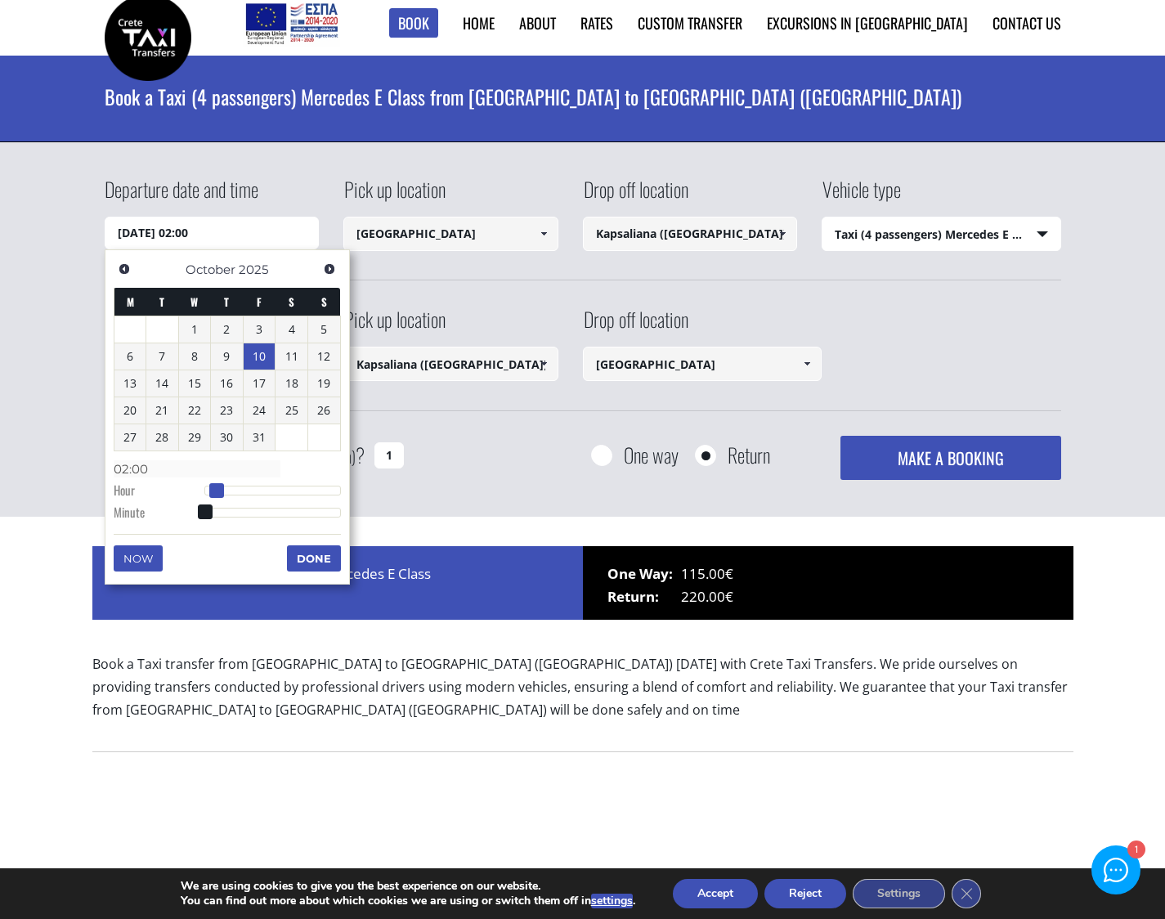
type input "03:00"
type input "[DATE] 04:00"
type input "04:00"
type input "[DATE] 05:00"
type input "05:00"
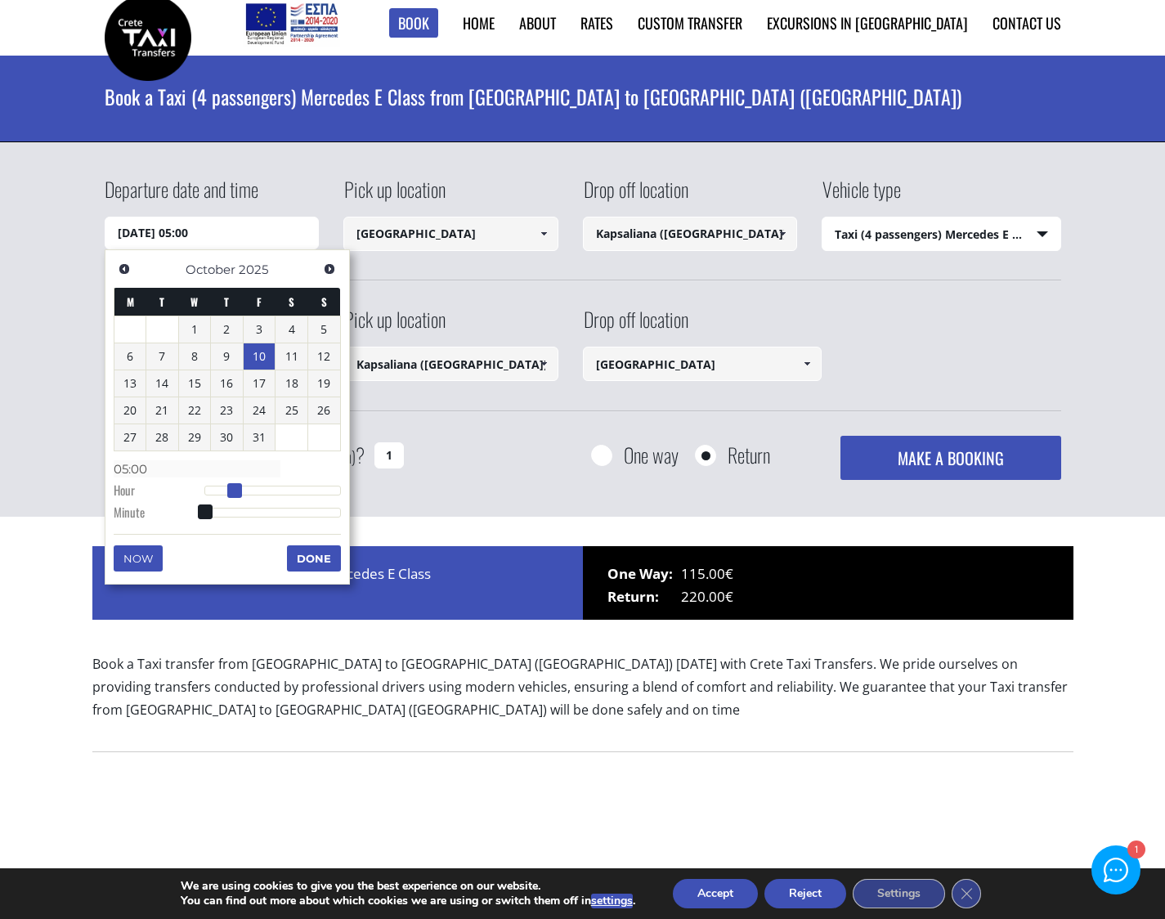
type input "[DATE] 06:00"
type input "06:00"
type input "[DATE] 07:00"
type input "07:00"
type input "[DATE] 08:00"
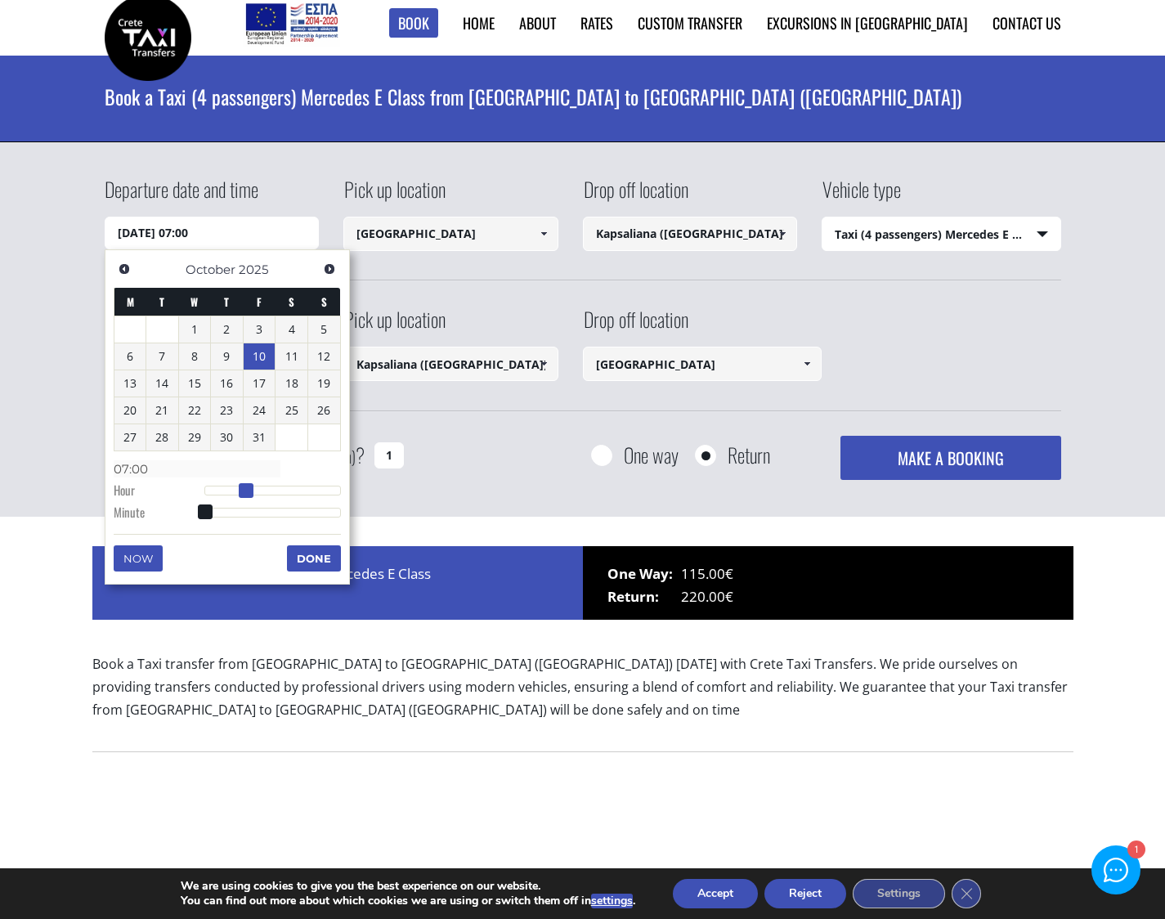
type input "08:00"
type input "[DATE] 09:00"
type input "09:00"
type input "[DATE] 10:00"
type input "10:00"
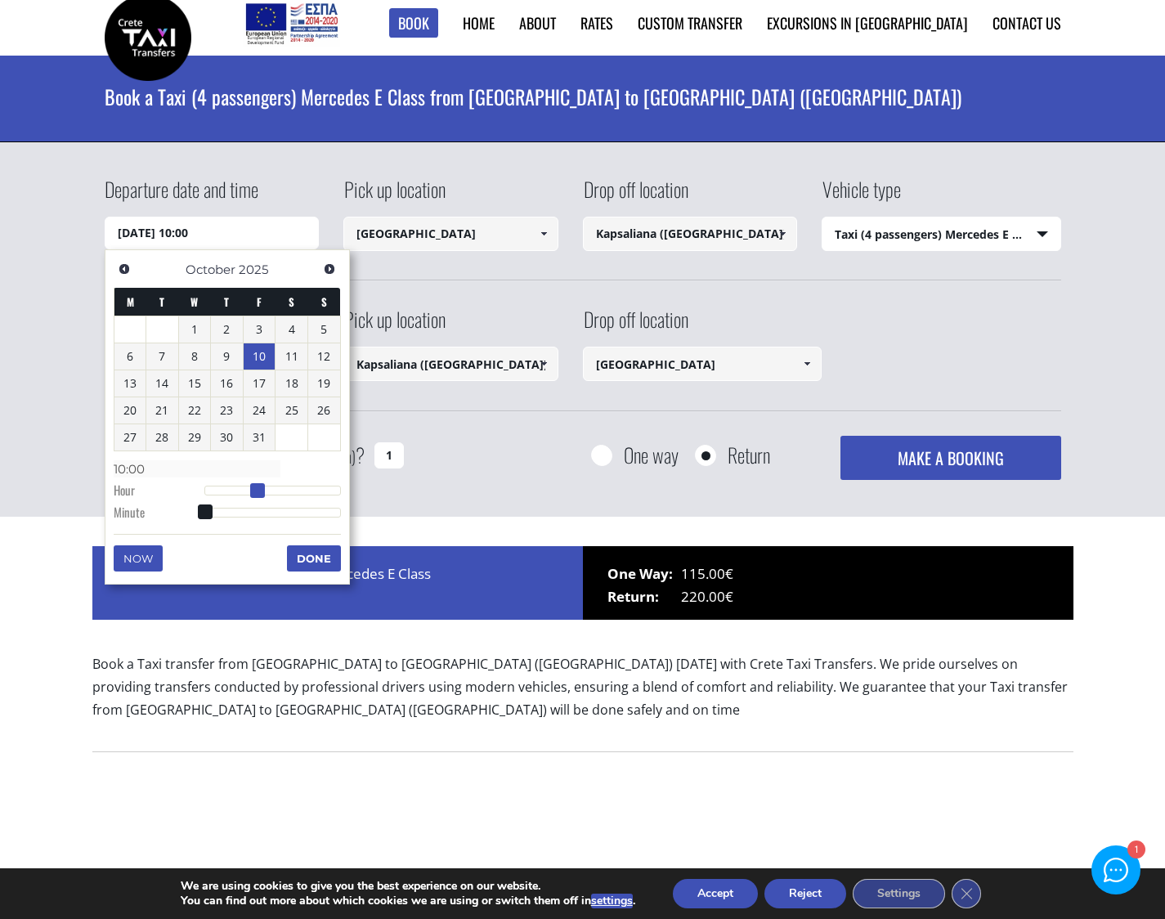
type input "[DATE] 11:00"
type input "11:00"
type input "[DATE] 12:00"
type input "12:00"
type input "[DATE] 13:00"
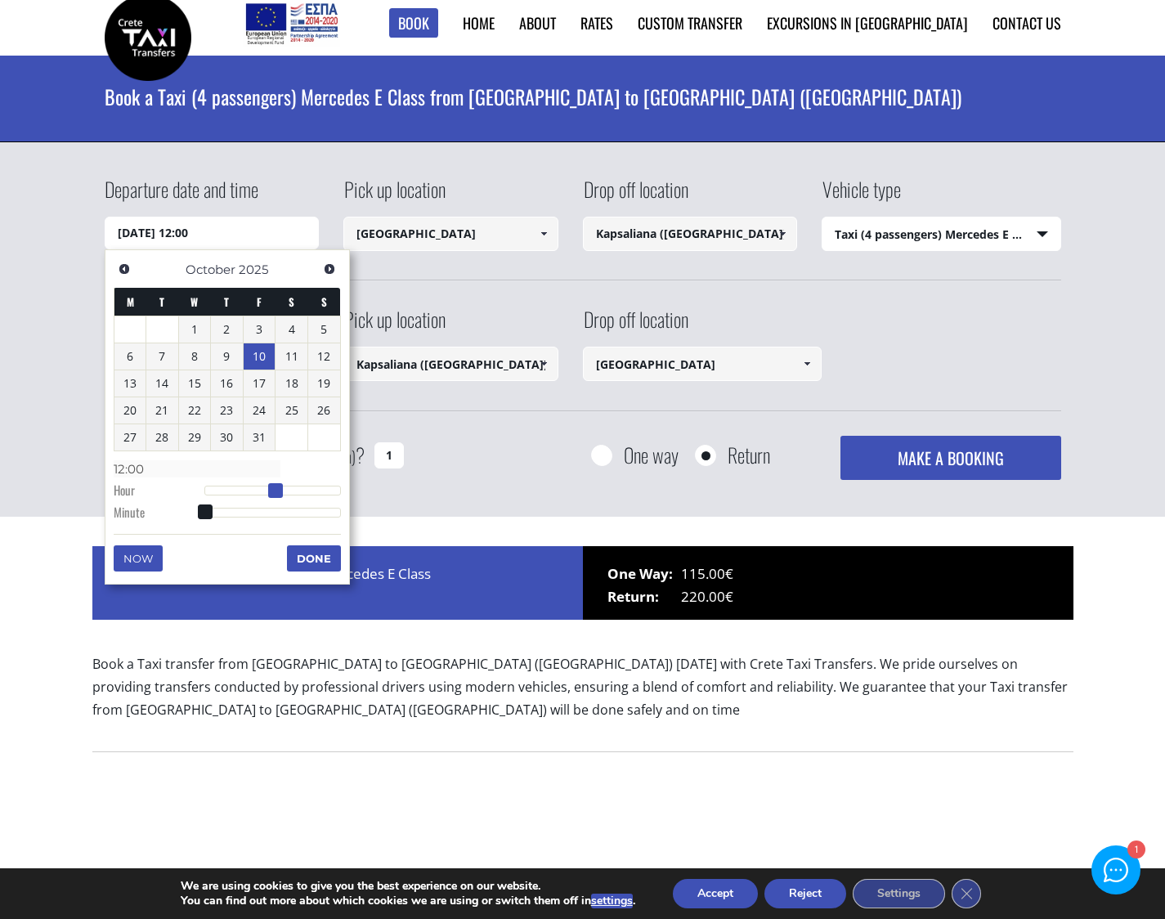
type input "13:00"
type input "[DATE] 12:00"
type input "12:00"
drag, startPoint x: 209, startPoint y: 494, endPoint x: 281, endPoint y: 496, distance: 71.9
click at [281, 496] on span at bounding box center [275, 490] width 15 height 15
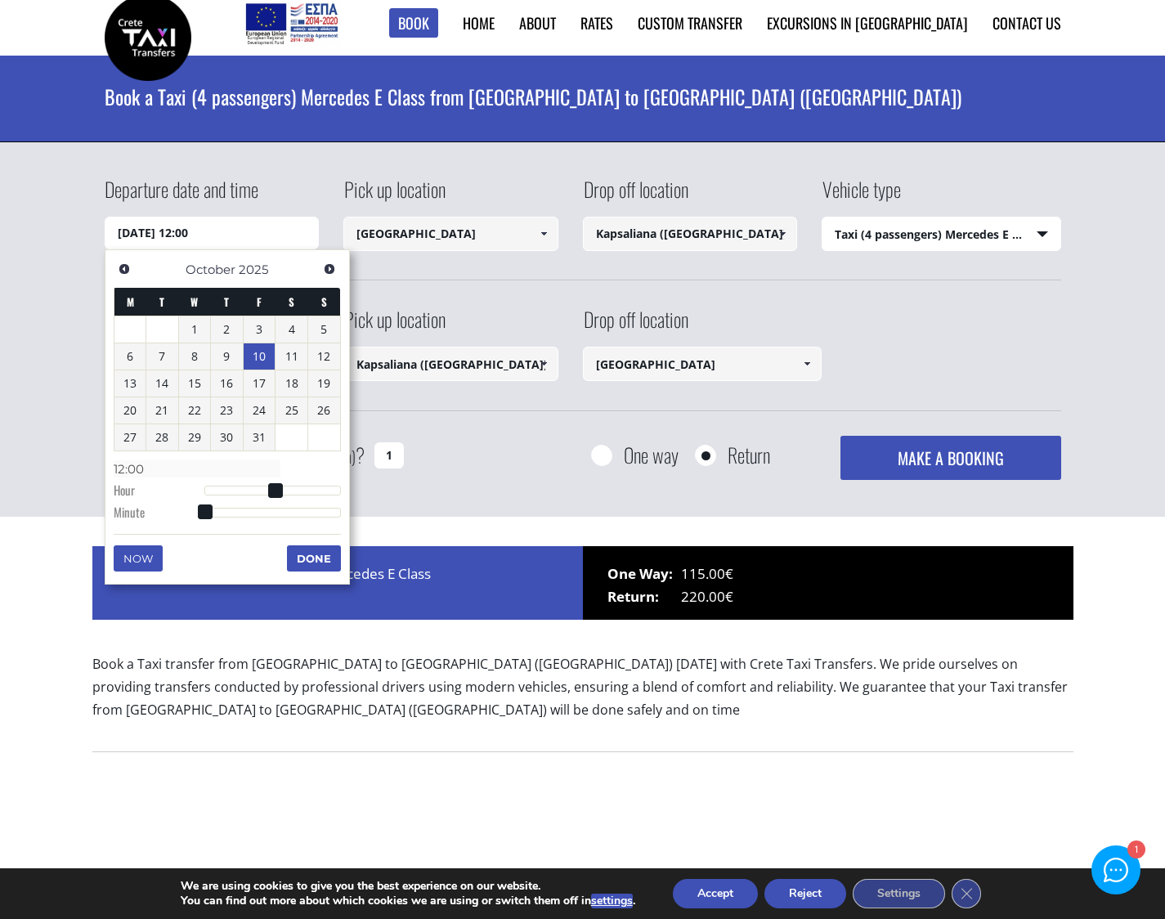
type input "[DATE] 12:01"
type input "12:01"
type input "[DATE] 12:02"
type input "12:02"
type input "[DATE] 12:04"
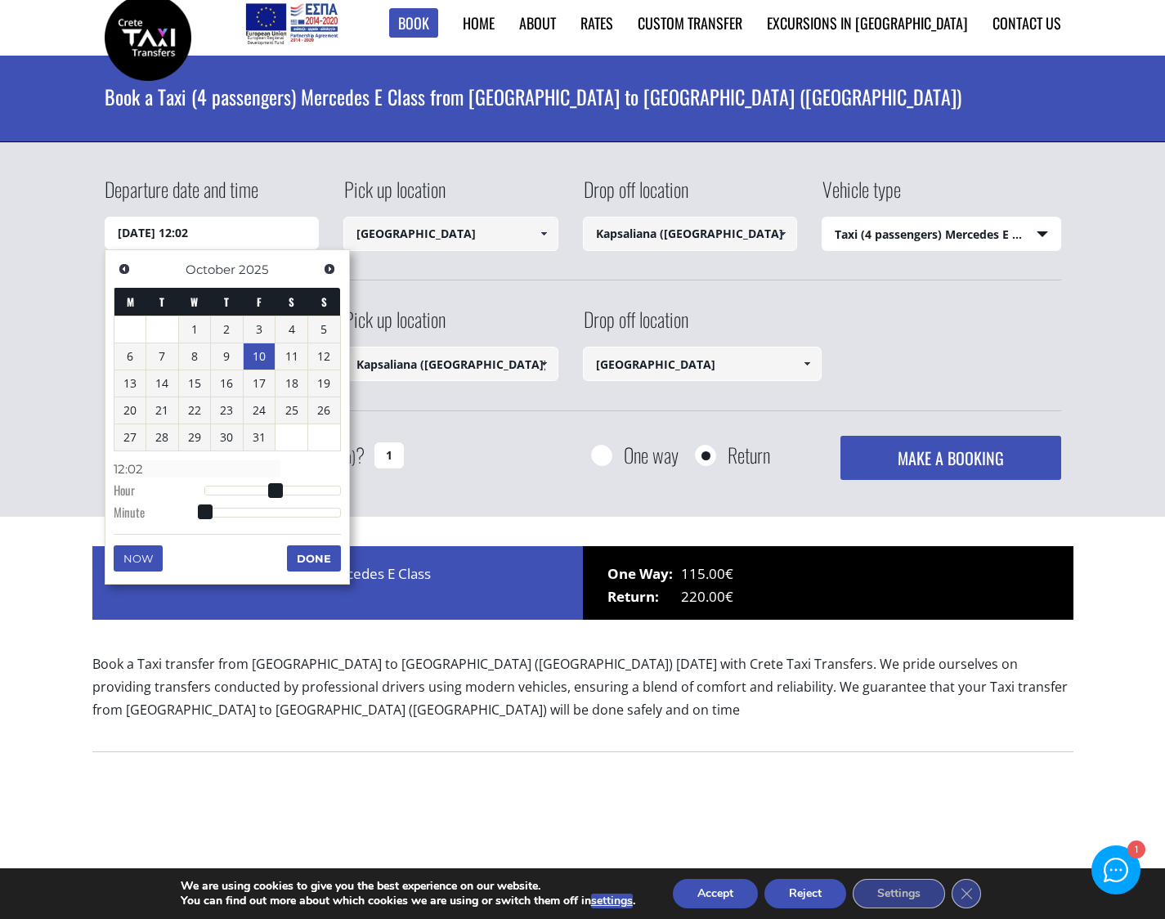
type input "12:04"
type input "[DATE] 12:06"
type input "12:06"
type input "[DATE] 12:09"
type input "12:09"
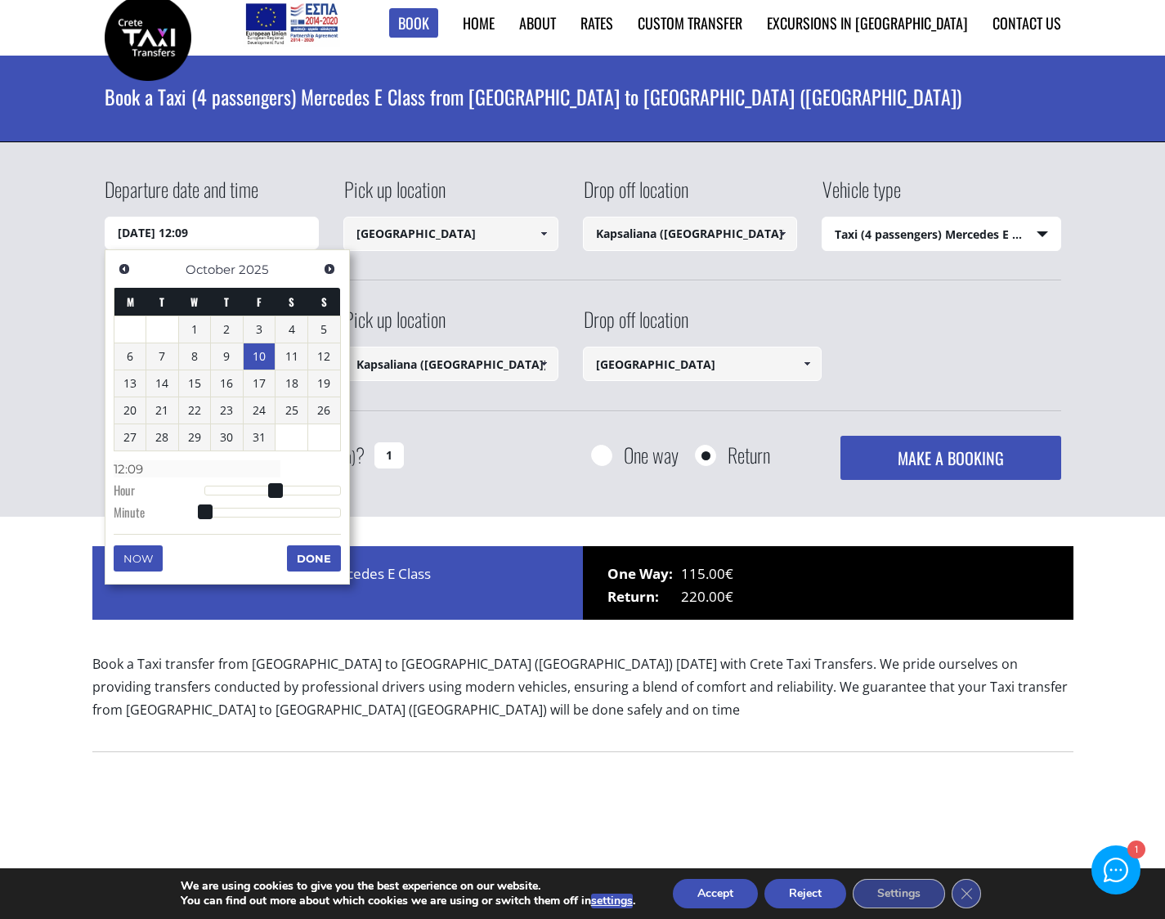
type input "[DATE] 12:11"
type input "12:11"
type input "[DATE] 12:12"
type input "12:12"
type input "[DATE] 12:13"
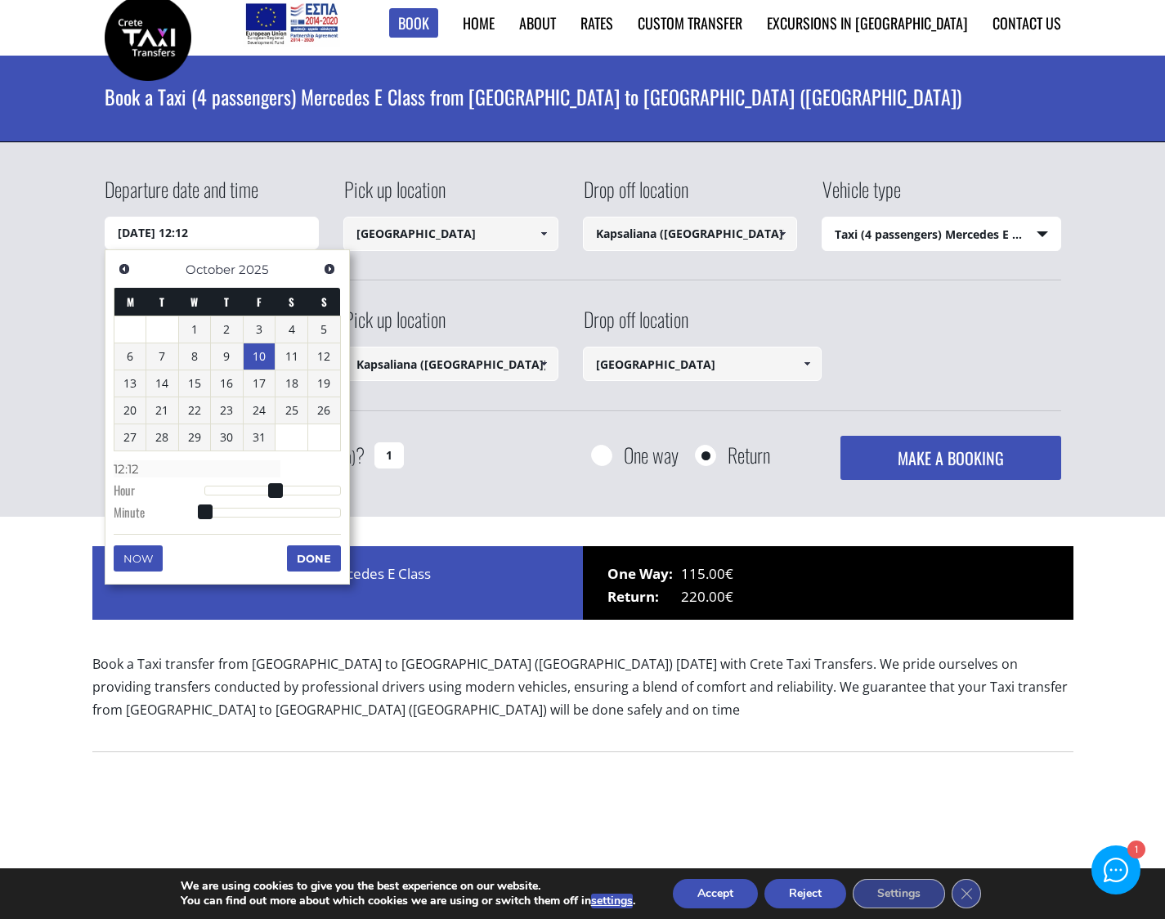
type input "12:13"
type input "[DATE] 12:14"
type input "12:14"
type input "[DATE] 12:15"
type input "12:15"
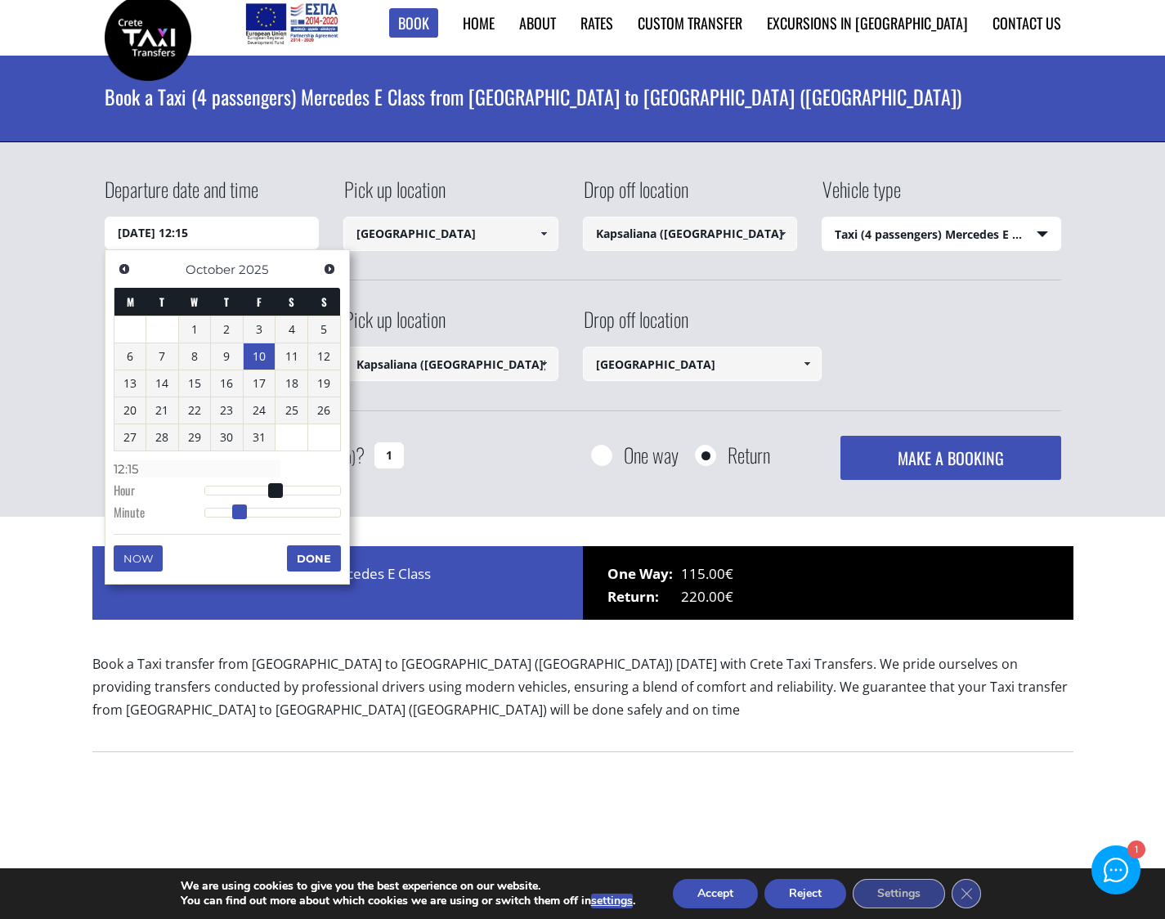
type input "[DATE] 12:16"
type input "12:16"
type input "[DATE] 12:17"
type input "12:17"
type input "[DATE] 12:18"
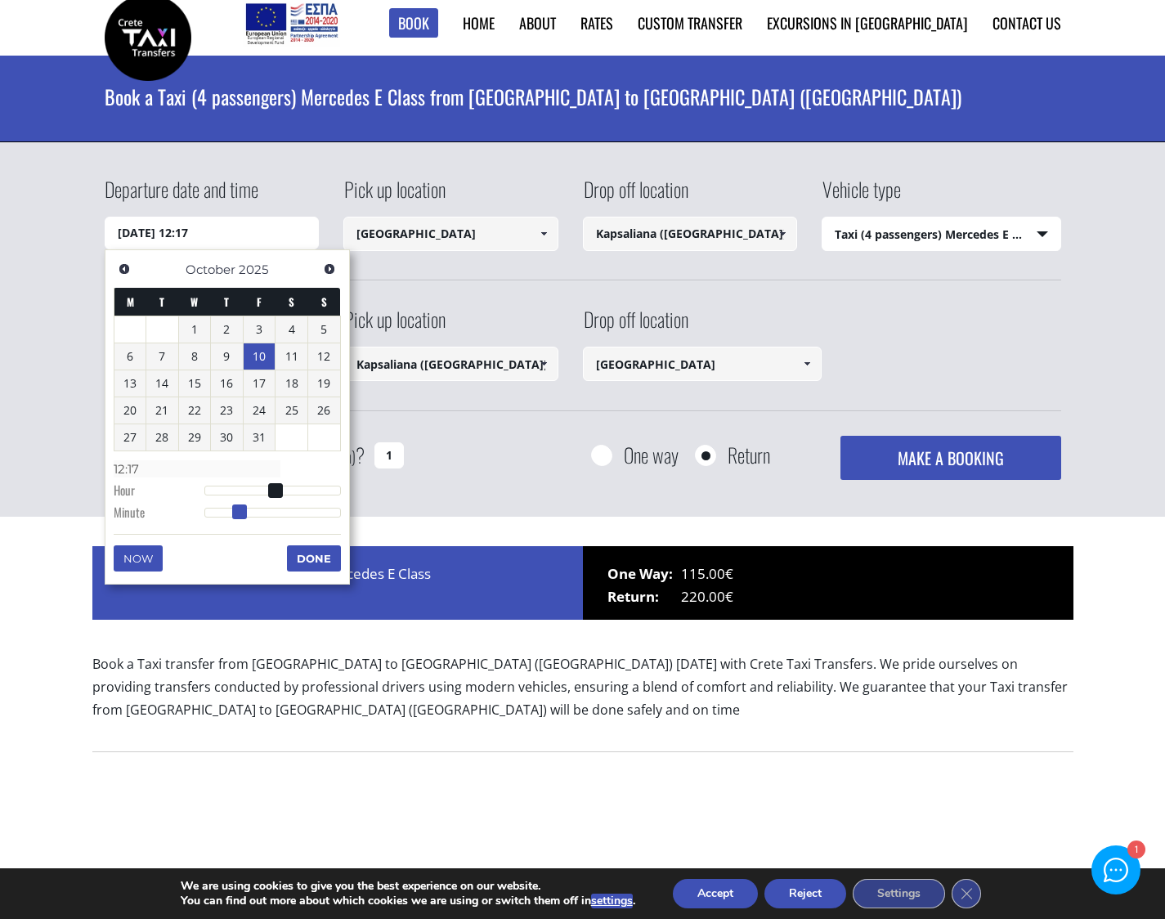
type input "12:18"
type input "[DATE] 12:19"
type input "12:19"
type input "[DATE] 12:20"
type input "12:20"
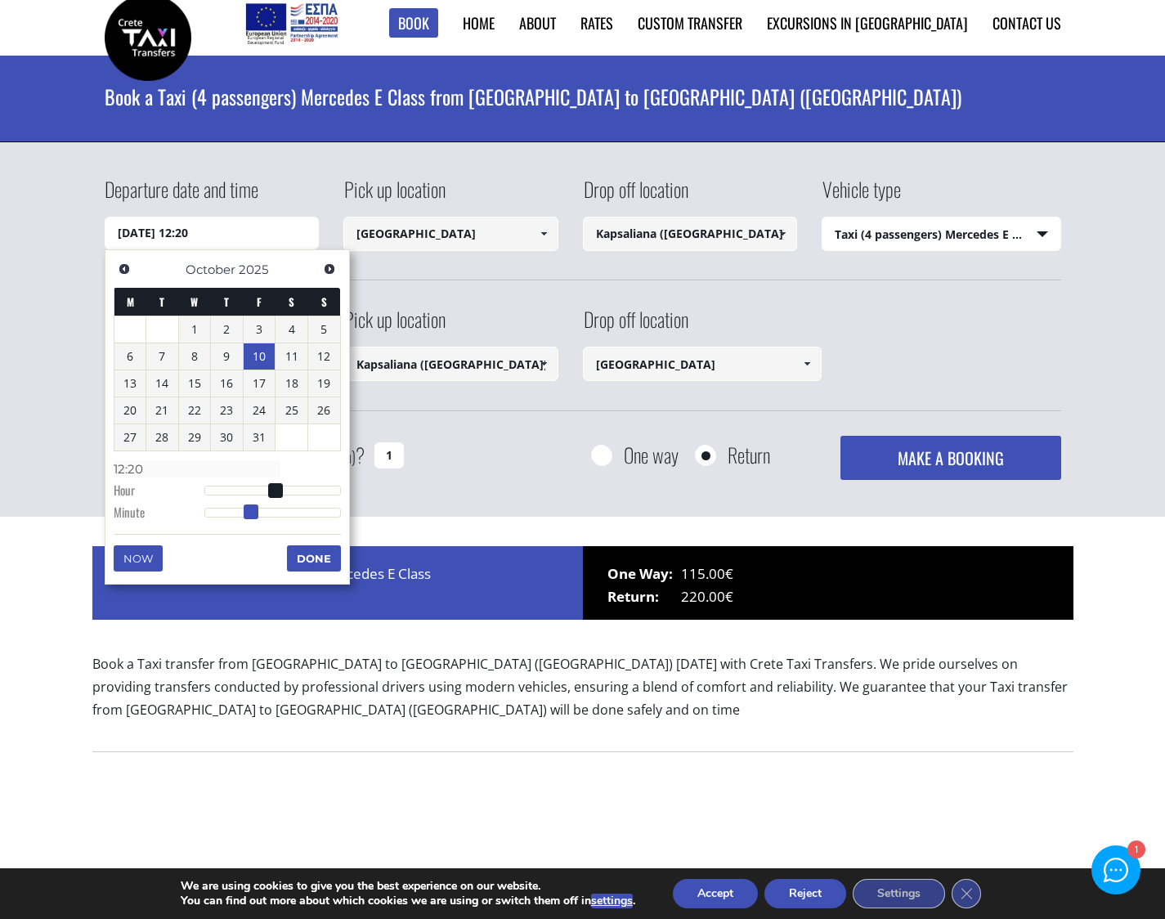
type input "[DATE] 12:21"
type input "12:21"
type input "[DATE] 12:22"
type input "12:22"
type input "[DATE] 12:23"
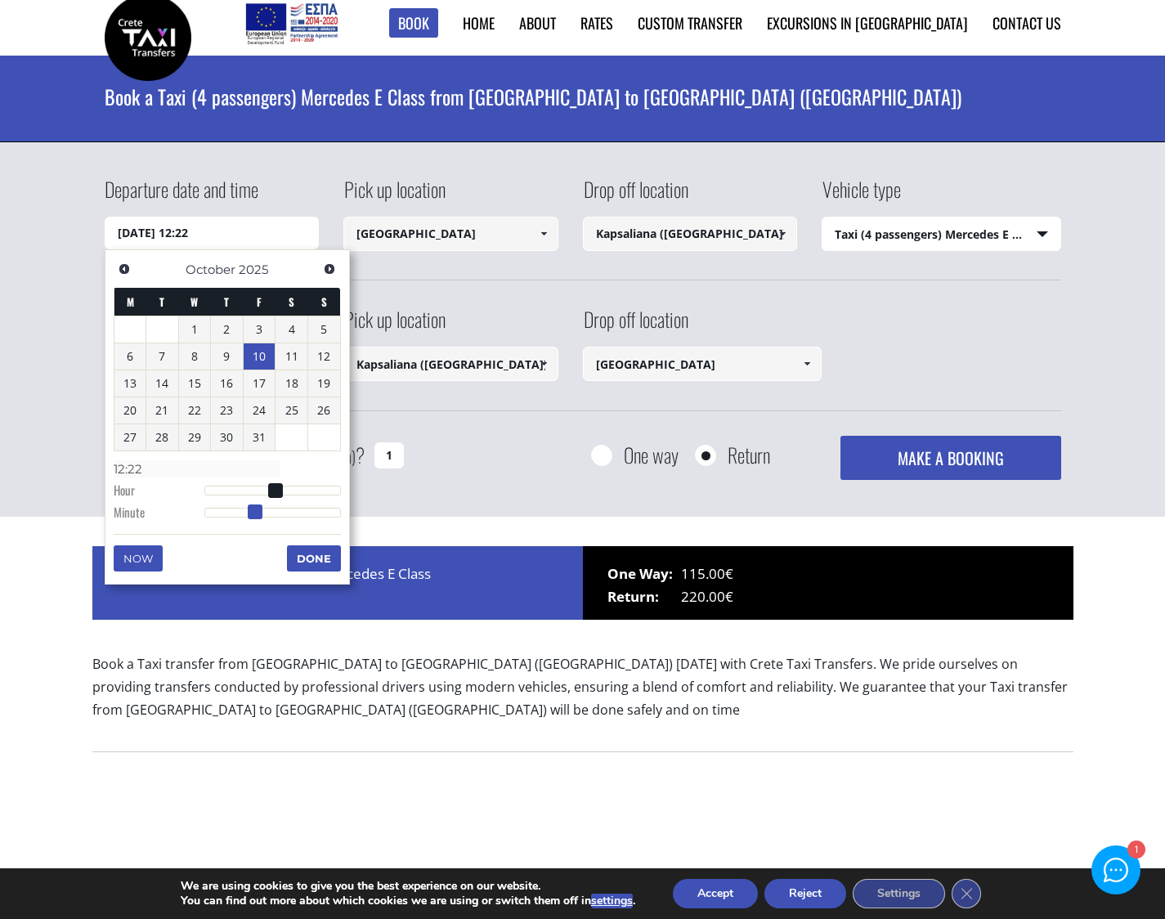
type input "12:23"
type input "[DATE] 12:24"
type input "12:24"
type input "[DATE] 12:25"
type input "12:25"
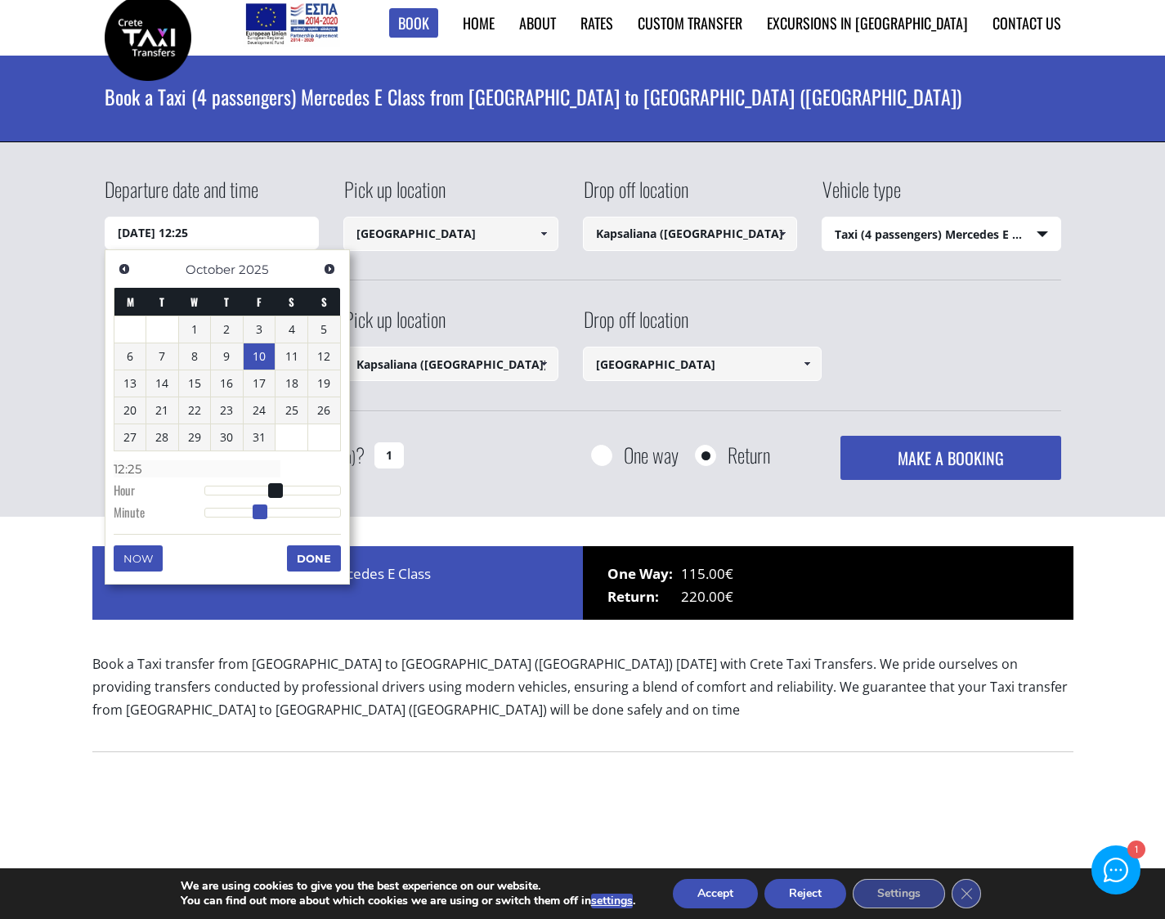
type input "[DATE] 12:26"
type input "12:26"
type input "[DATE] 12:27"
type input "12:27"
type input "[DATE] 12:28"
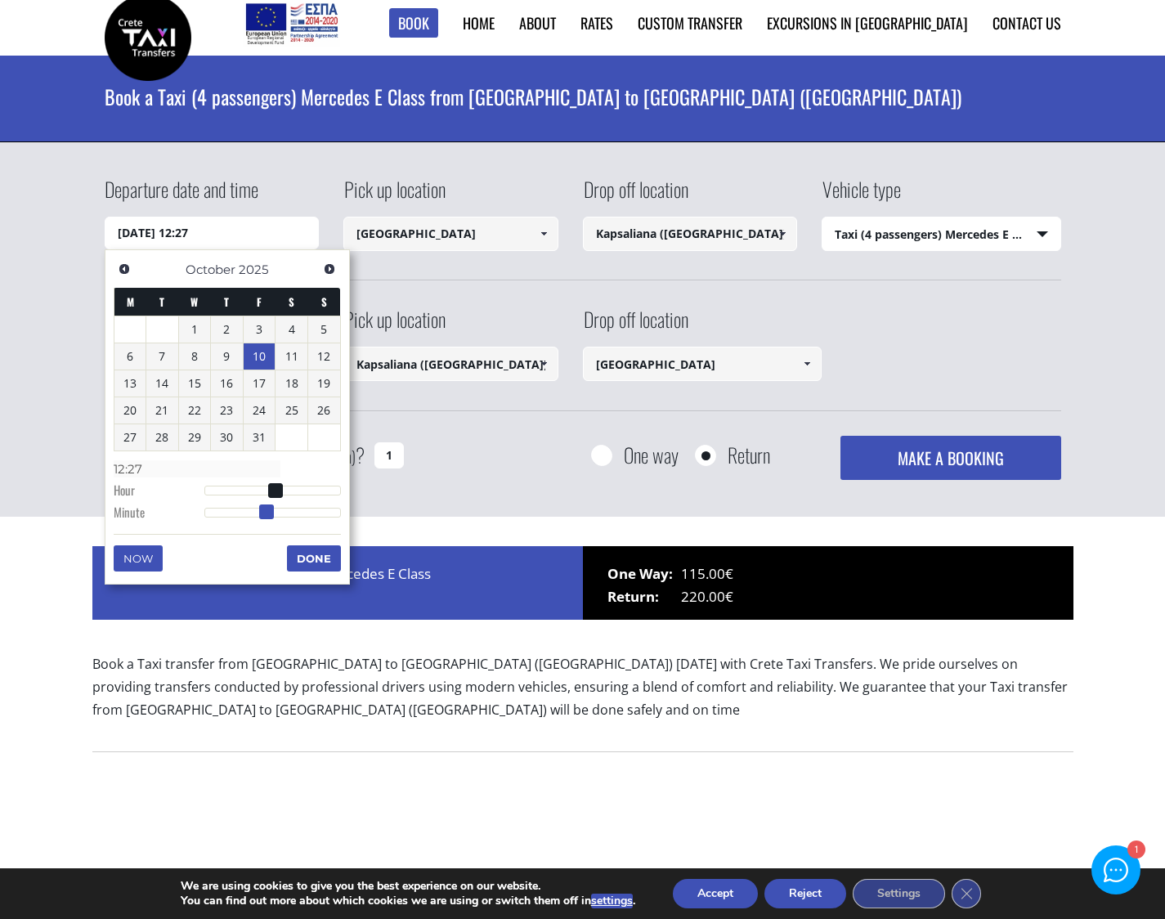
type input "12:28"
type input "[DATE] 12:29"
type input "12:29"
type input "[DATE] 12:30"
type input "12:30"
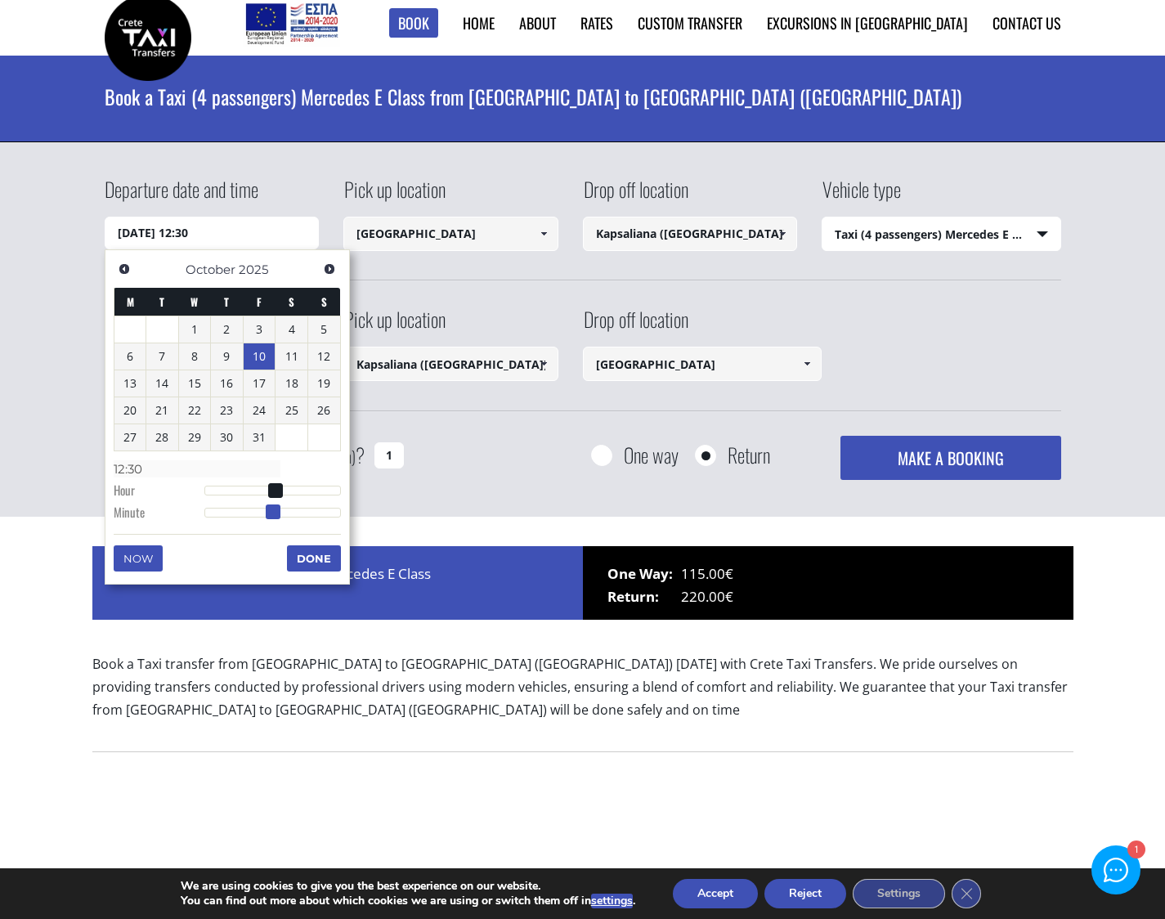
type input "[DATE] 12:31"
type input "12:31"
type input "[DATE] 12:30"
type input "12:30"
drag, startPoint x: 208, startPoint y: 516, endPoint x: 278, endPoint y: 517, distance: 69.5
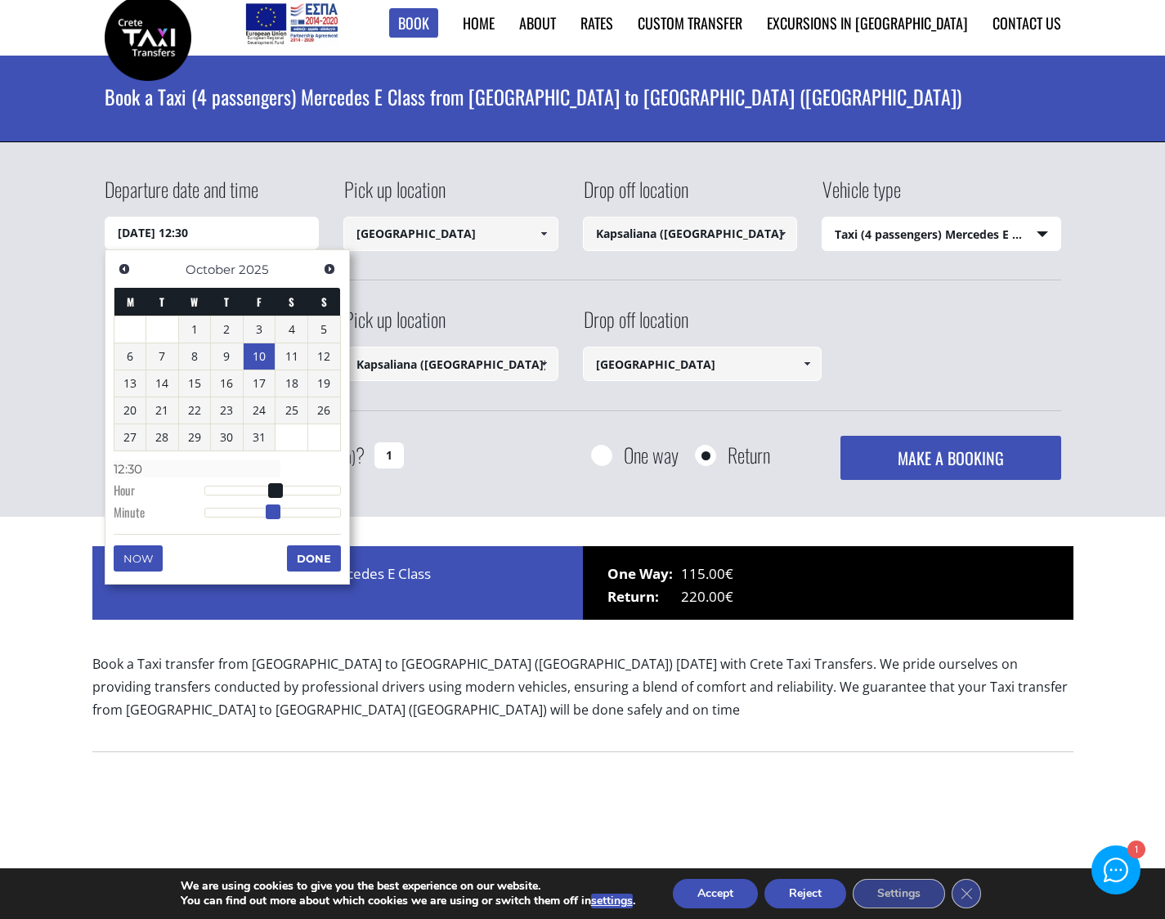
click at [278, 517] on span at bounding box center [273, 511] width 15 height 15
click at [317, 564] on button "Done" at bounding box center [314, 558] width 54 height 26
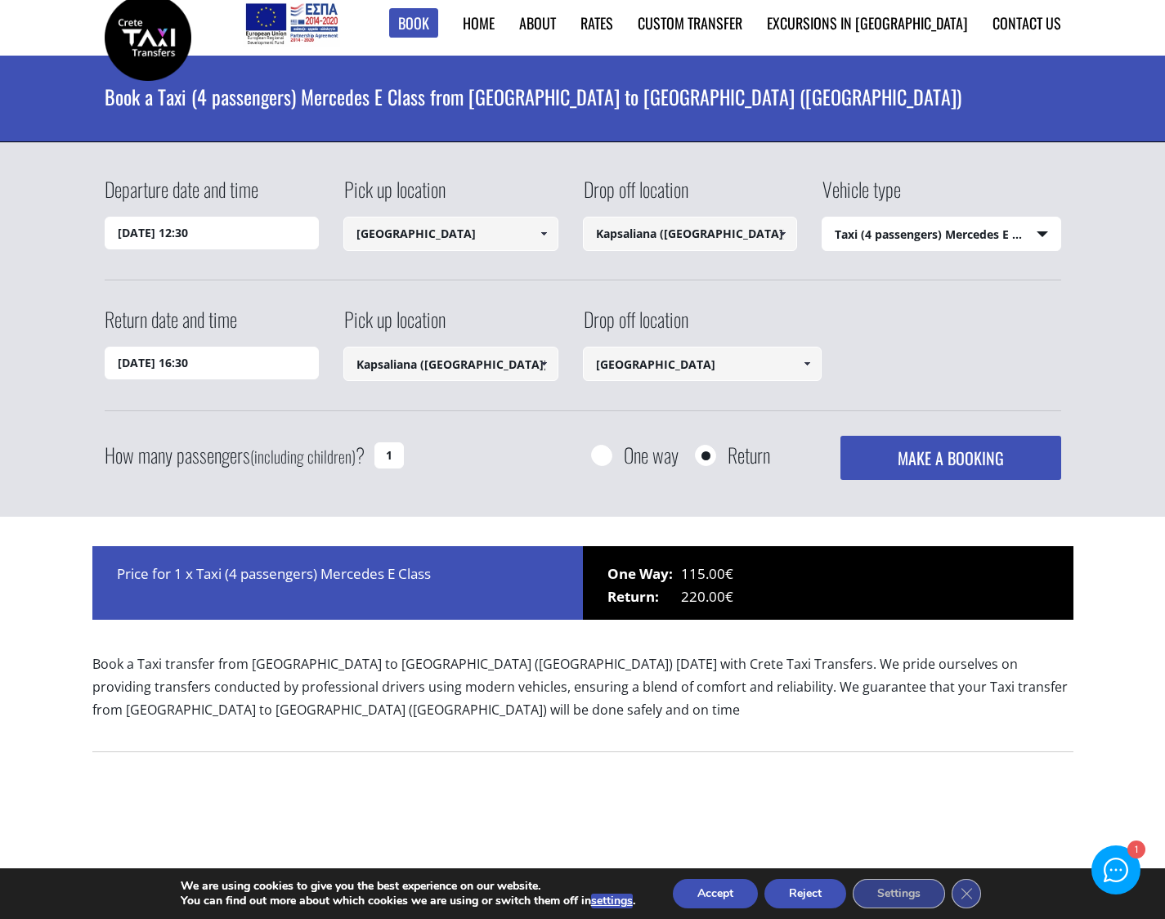
click at [709, 888] on button "Accept" at bounding box center [715, 893] width 85 height 29
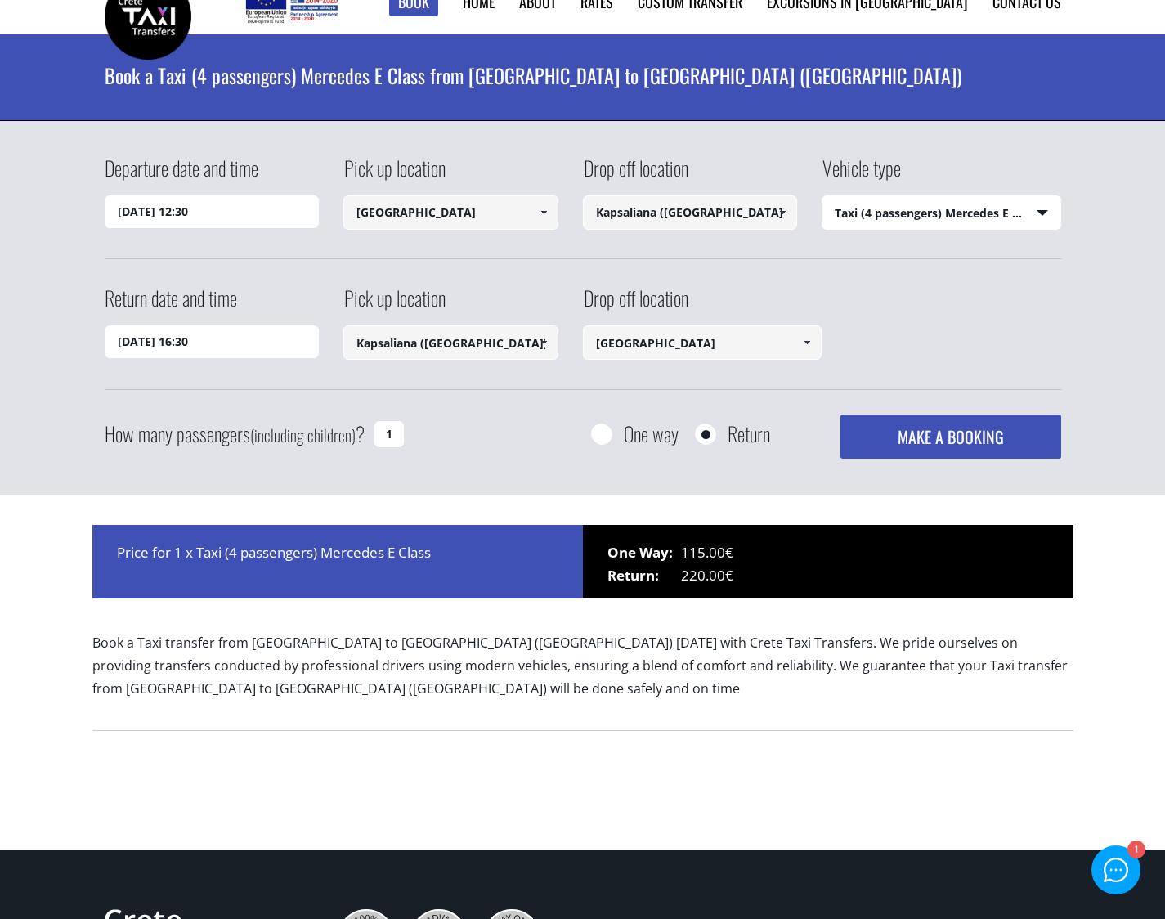
scroll to position [29, 0]
